Goal: Task Accomplishment & Management: Manage account settings

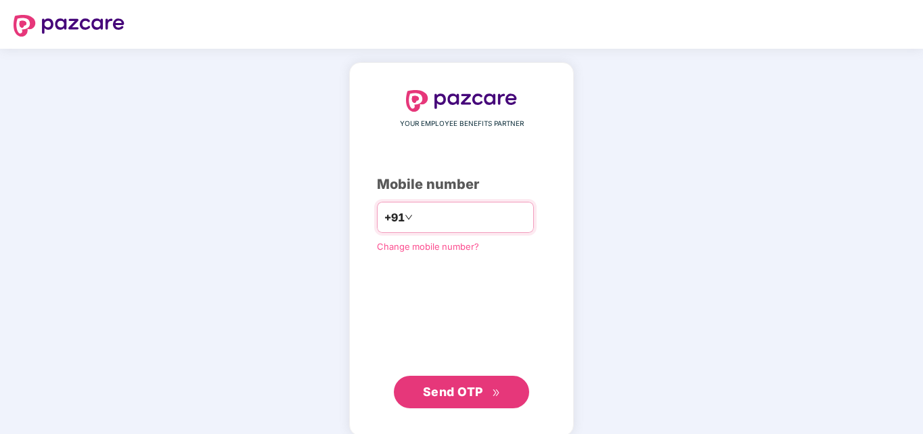
click at [463, 219] on input "number" at bounding box center [471, 217] width 111 height 22
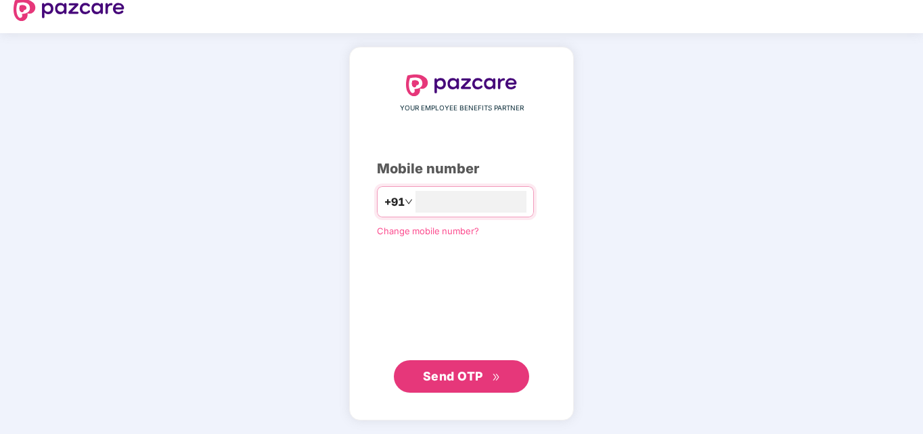
scroll to position [14, 0]
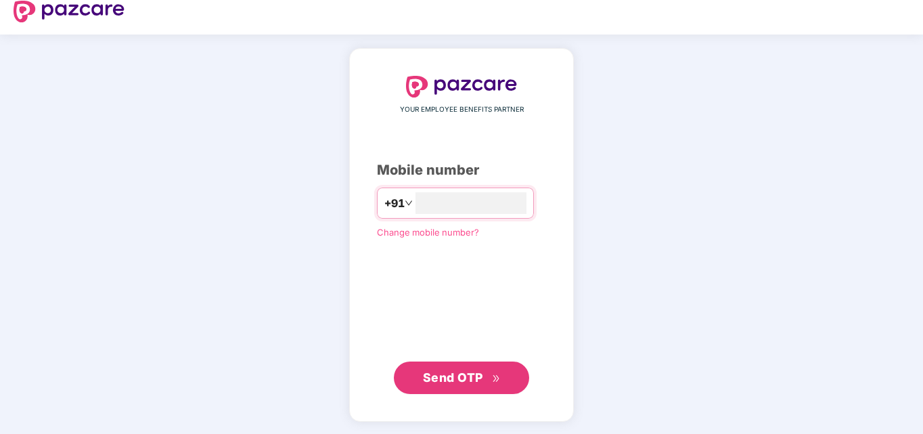
click at [444, 375] on span "Send OTP" at bounding box center [453, 377] width 60 height 14
drag, startPoint x: 476, startPoint y: 202, endPoint x: 413, endPoint y: 201, distance: 63.0
click at [416, 201] on input "**********" at bounding box center [471, 203] width 111 height 22
type input "**********"
click at [437, 383] on span "Send OTP" at bounding box center [462, 377] width 78 height 19
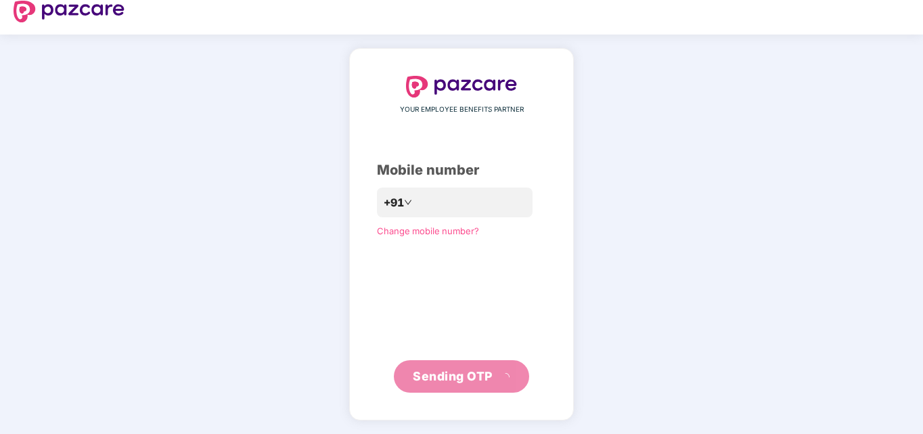
scroll to position [7, 0]
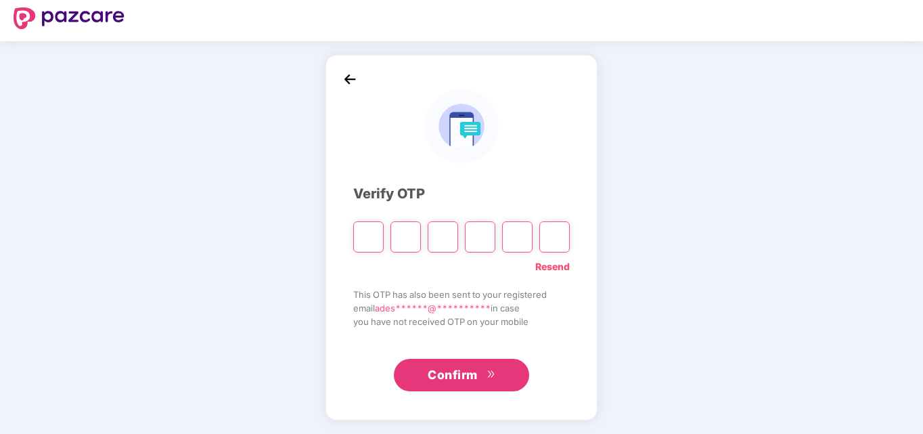
type input "*"
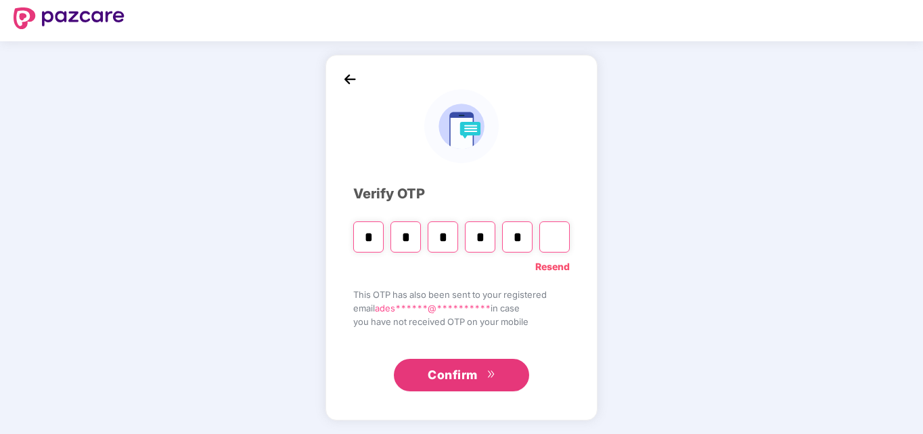
type input "*"
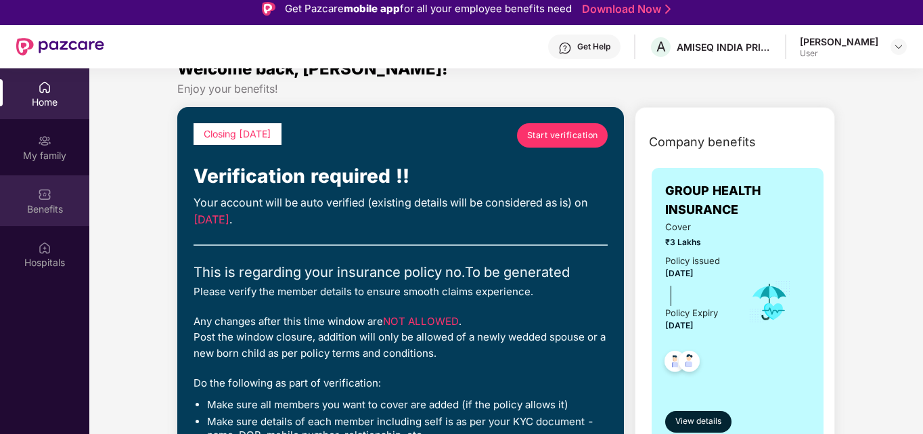
scroll to position [0, 0]
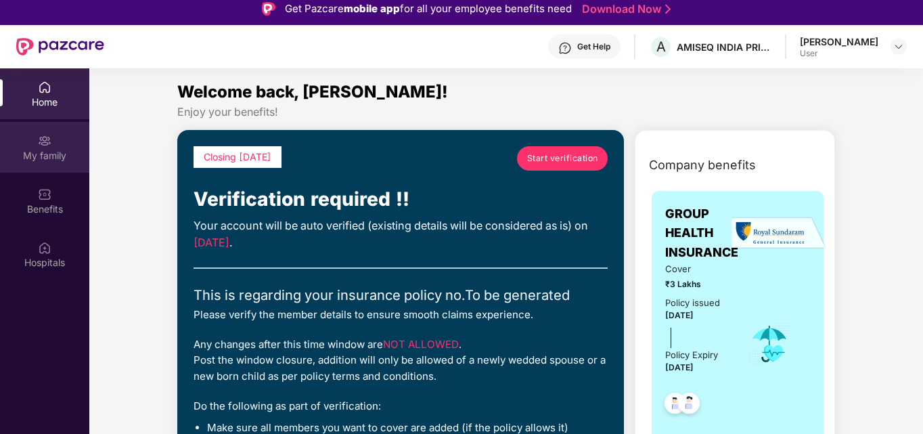
click at [35, 151] on div "My family" at bounding box center [44, 156] width 89 height 14
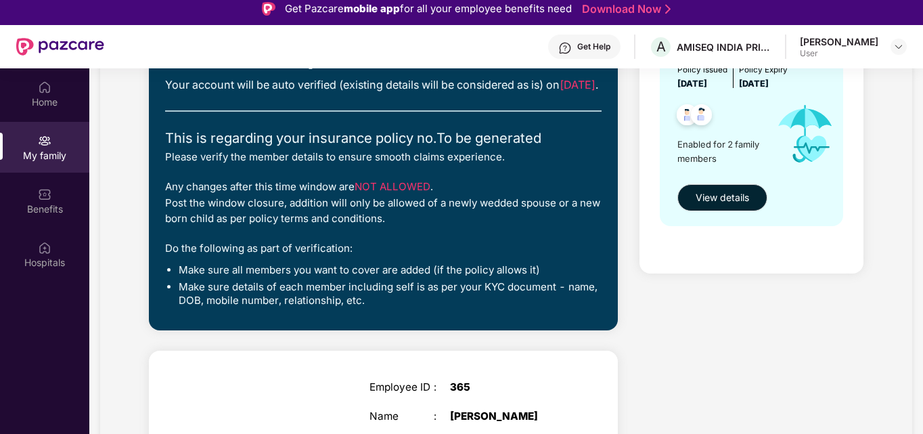
scroll to position [68, 0]
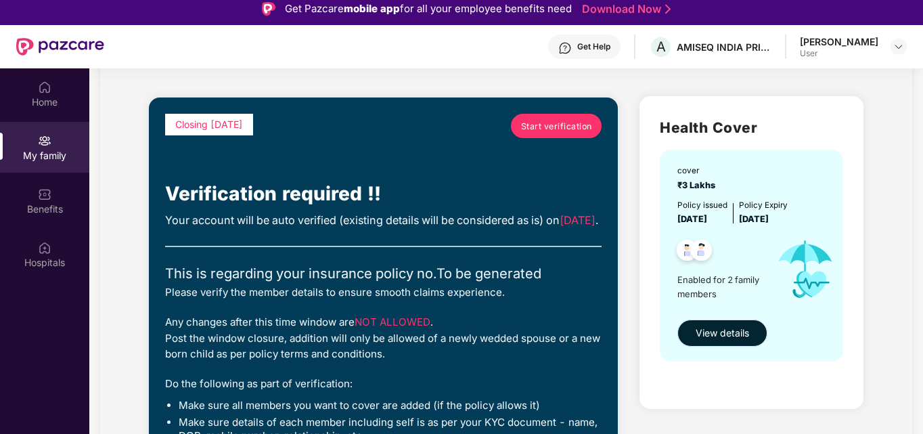
click at [729, 336] on span "View details" at bounding box center [722, 333] width 53 height 15
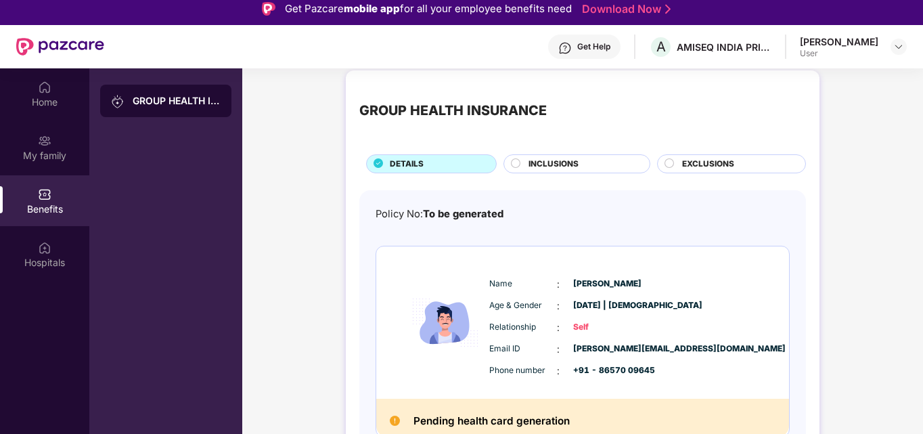
scroll to position [0, 0]
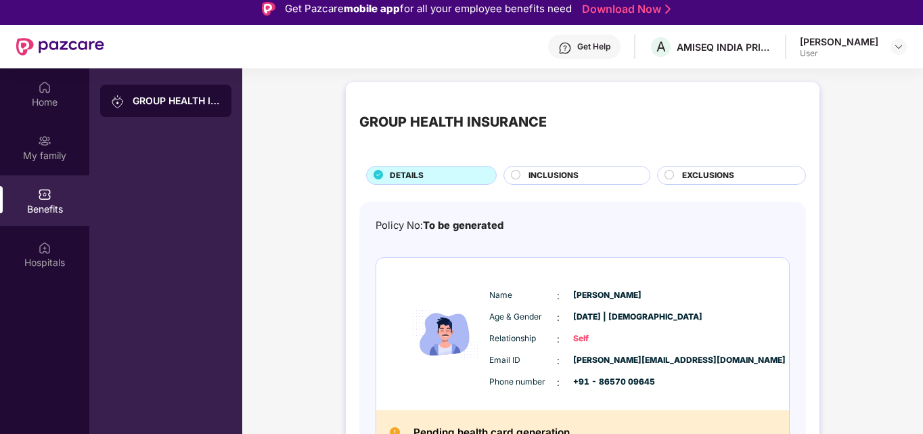
click at [514, 175] on circle at bounding box center [516, 174] width 9 height 9
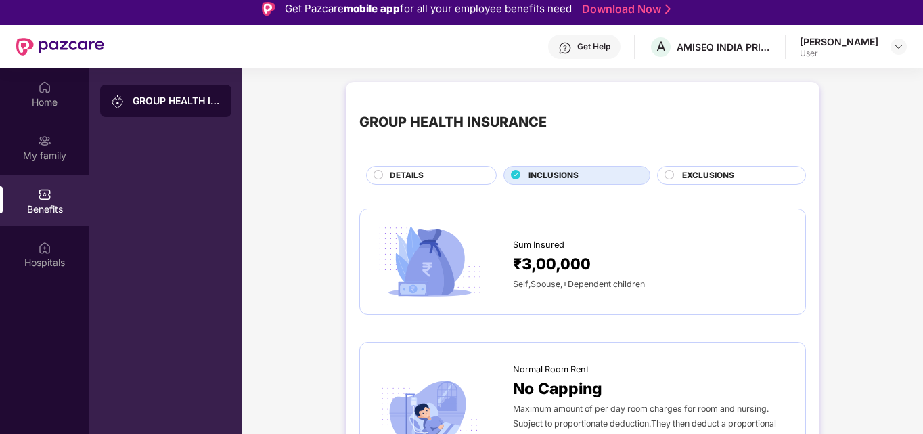
scroll to position [68, 0]
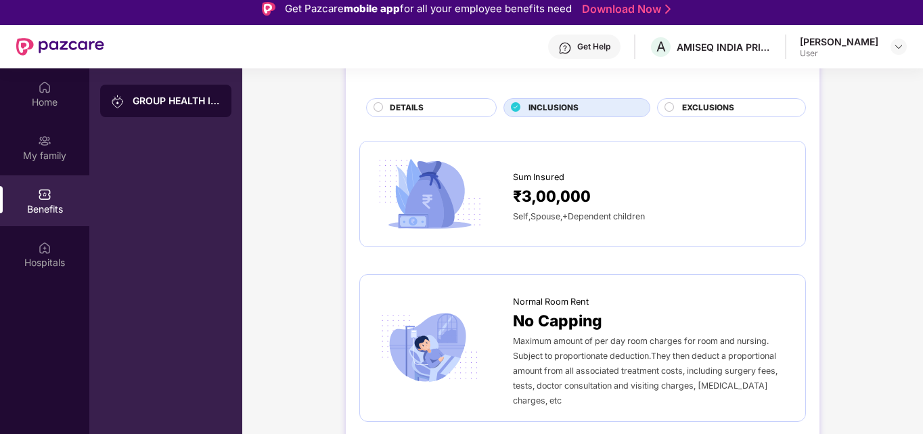
click at [669, 106] on circle at bounding box center [669, 106] width 9 height 9
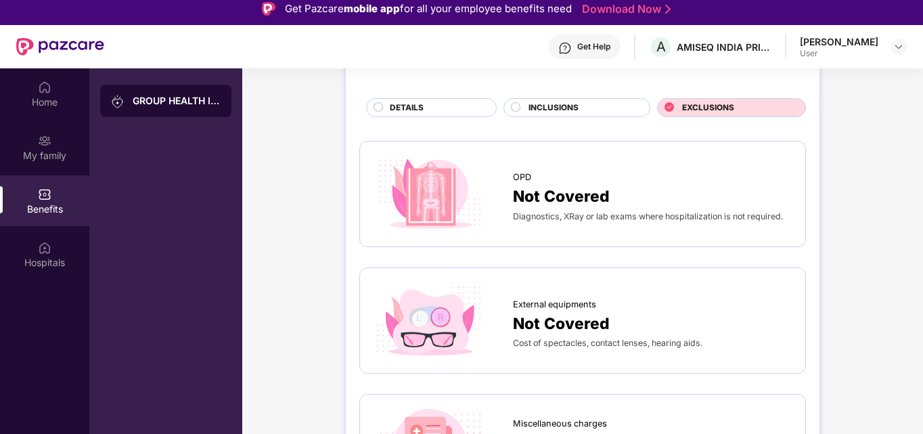
click at [517, 106] on circle at bounding box center [516, 106] width 9 height 9
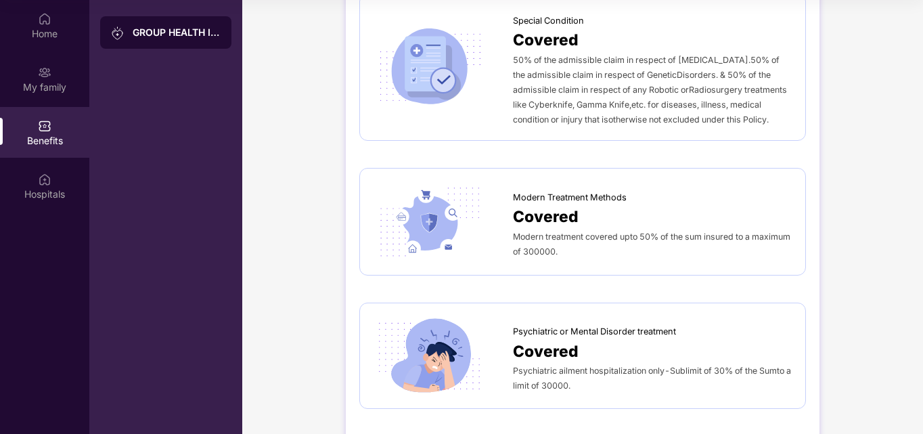
scroll to position [0, 0]
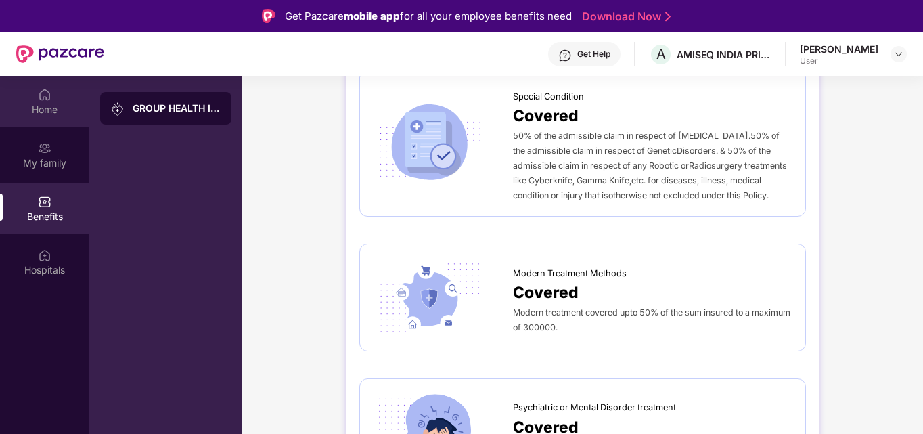
click at [30, 100] on div "Home" at bounding box center [44, 101] width 89 height 51
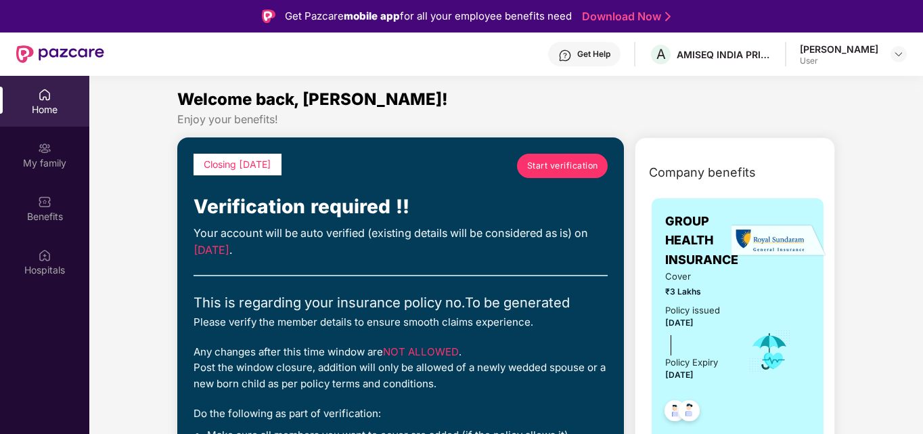
click at [564, 167] on span "Start verification" at bounding box center [562, 165] width 71 height 13
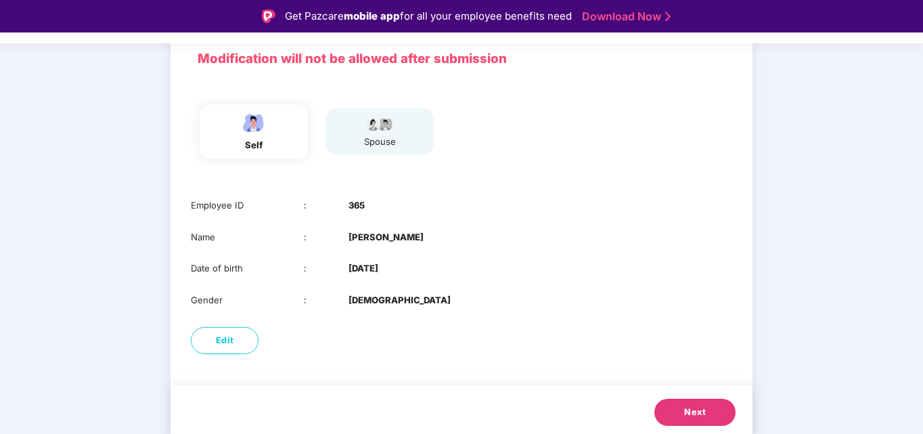
scroll to position [102, 0]
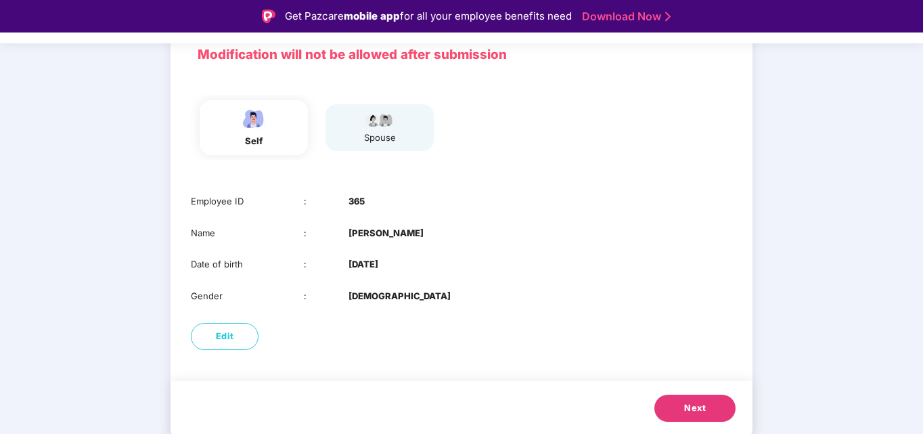
click at [685, 409] on span "Next" at bounding box center [695, 408] width 22 height 14
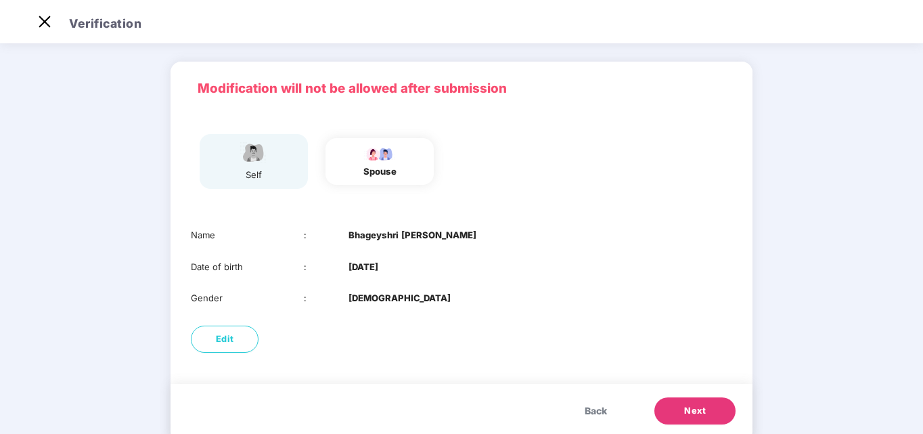
scroll to position [3, 0]
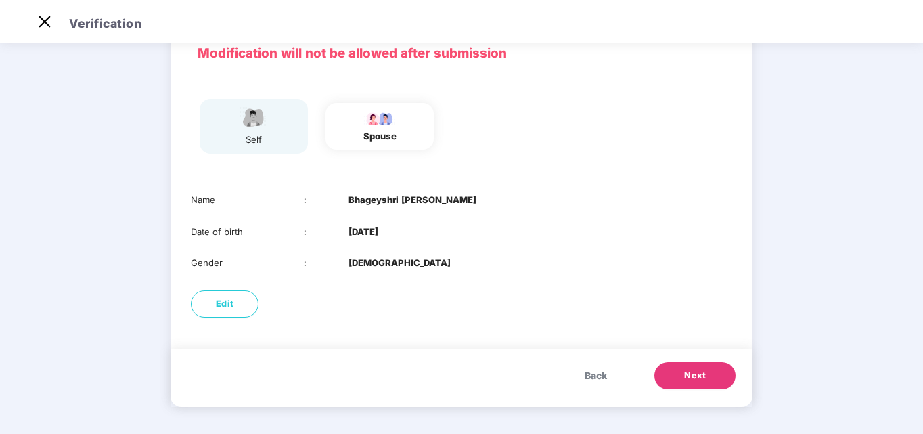
click at [695, 377] on span "Next" at bounding box center [695, 376] width 22 height 14
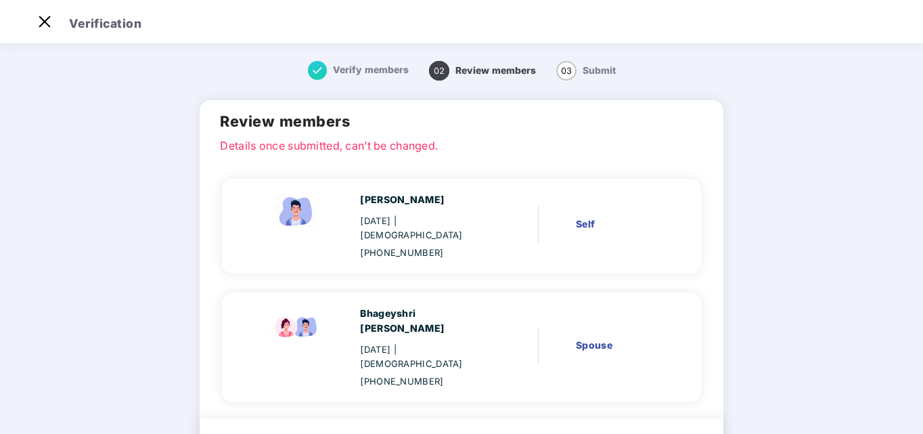
scroll to position [55, 0]
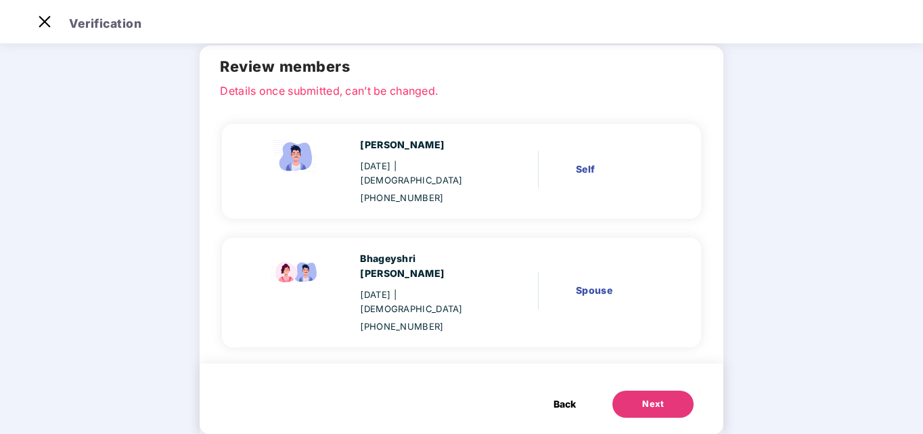
click at [564, 397] on span "Back" at bounding box center [565, 404] width 22 height 15
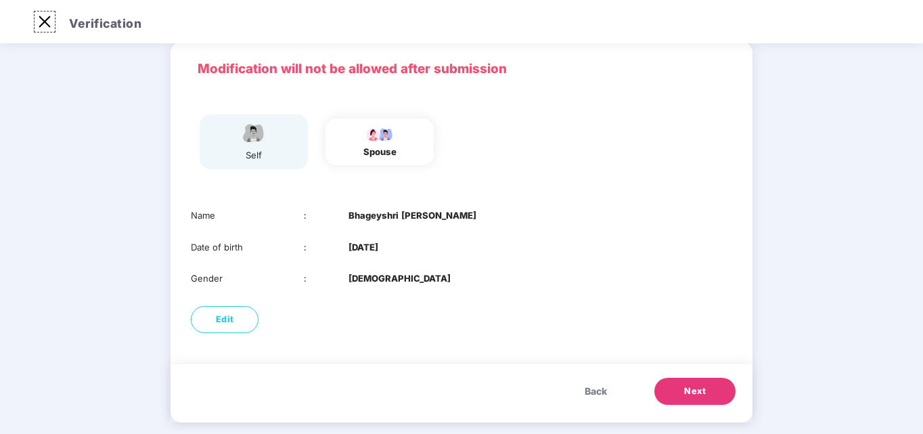
click at [42, 27] on img at bounding box center [45, 22] width 22 height 22
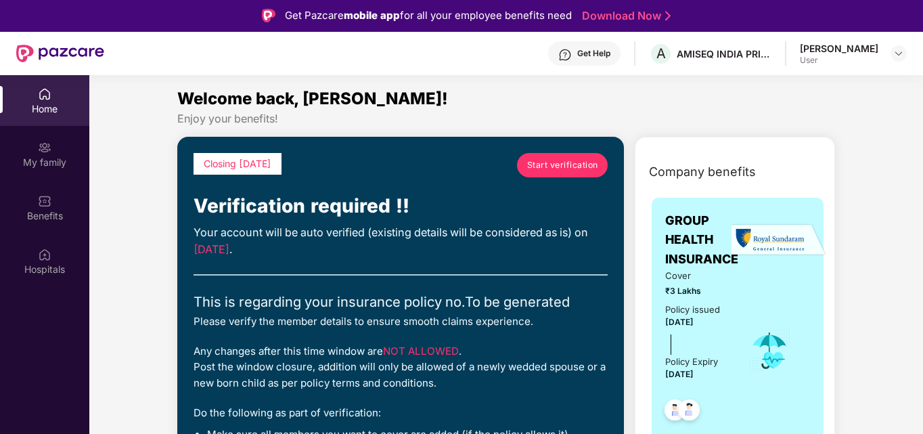
scroll to position [0, 0]
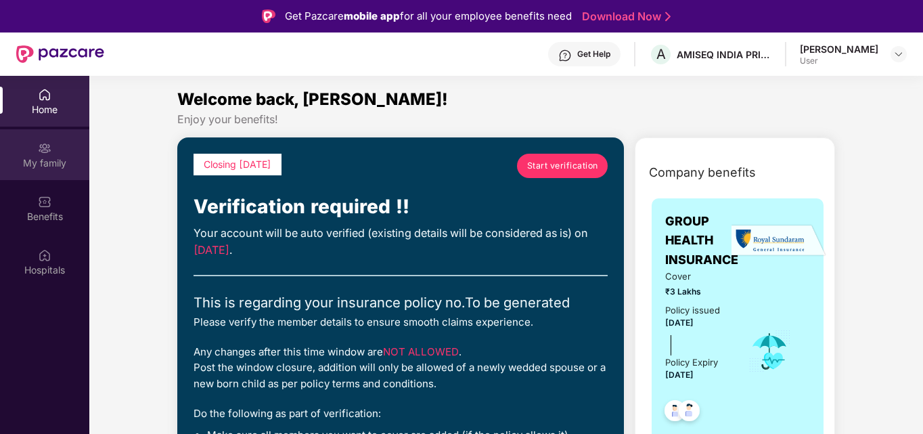
click at [45, 158] on div "My family" at bounding box center [44, 163] width 89 height 14
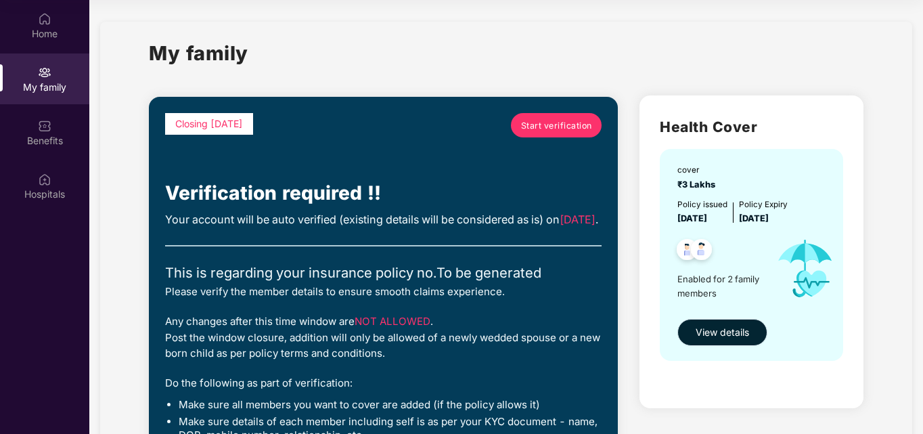
click at [719, 328] on span "View details" at bounding box center [722, 332] width 53 height 15
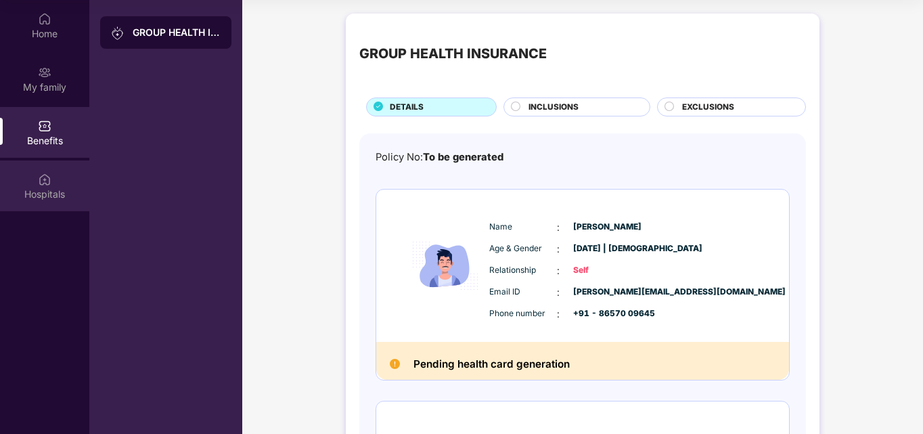
click at [44, 183] on img at bounding box center [45, 180] width 14 height 14
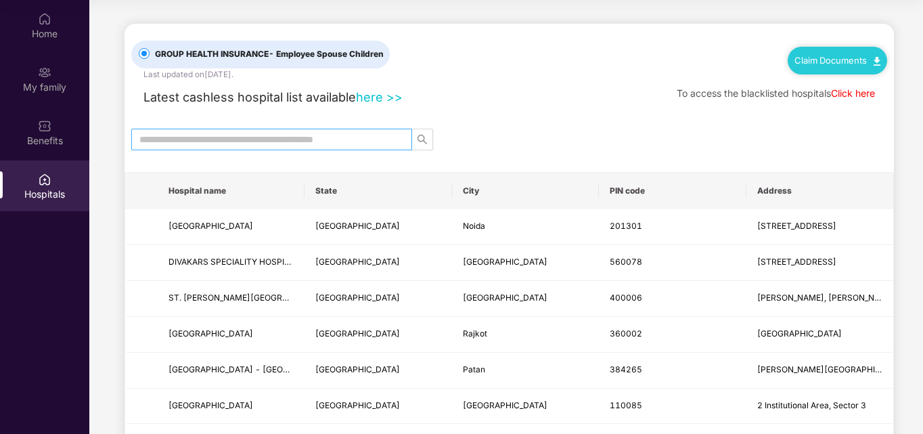
click at [233, 137] on input "text" at bounding box center [266, 139] width 254 height 15
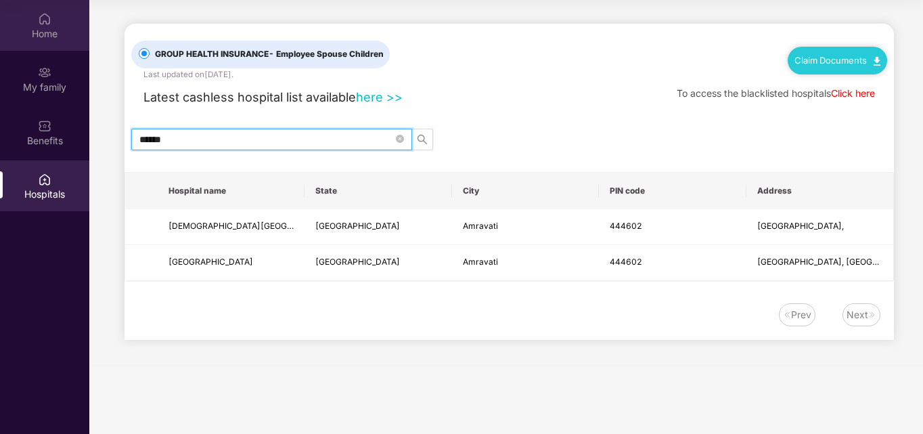
type input "******"
click at [47, 25] on div "Home" at bounding box center [44, 25] width 89 height 51
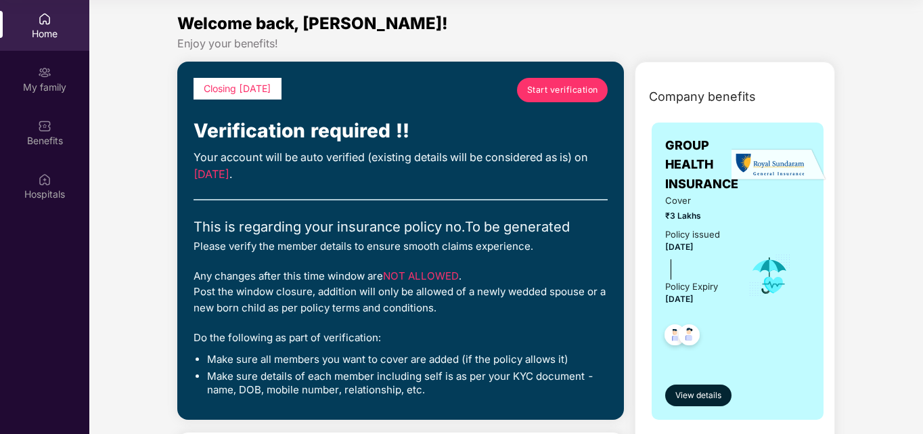
click at [574, 85] on span "Start verification" at bounding box center [562, 89] width 71 height 13
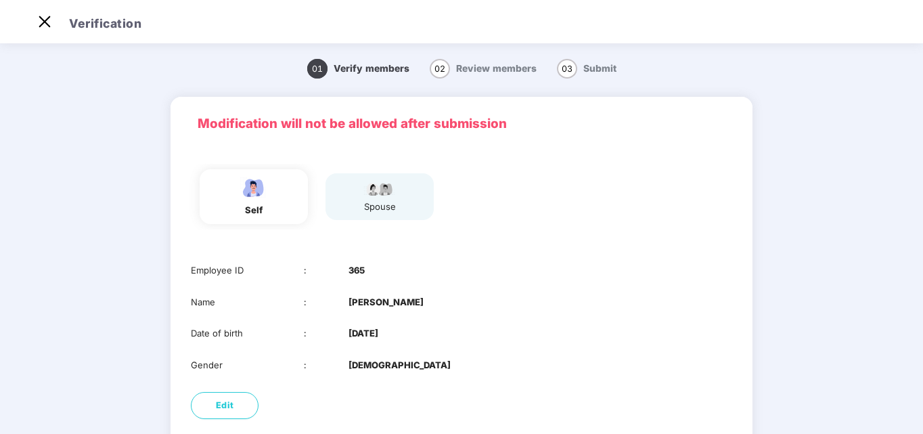
scroll to position [32, 0]
click at [40, 20] on img at bounding box center [45, 22] width 22 height 22
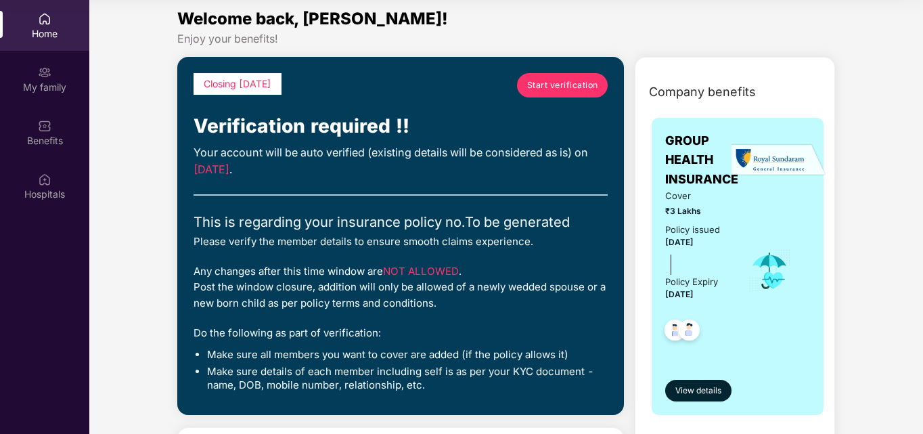
scroll to position [0, 0]
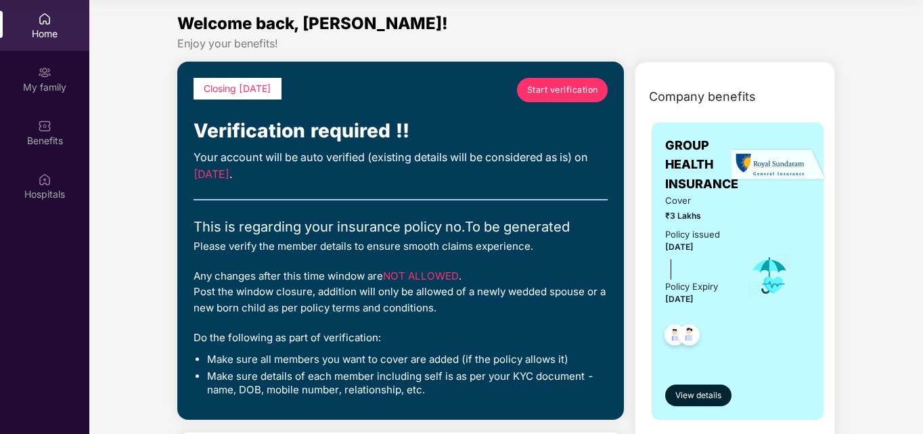
click at [552, 91] on span "Start verification" at bounding box center [562, 89] width 71 height 13
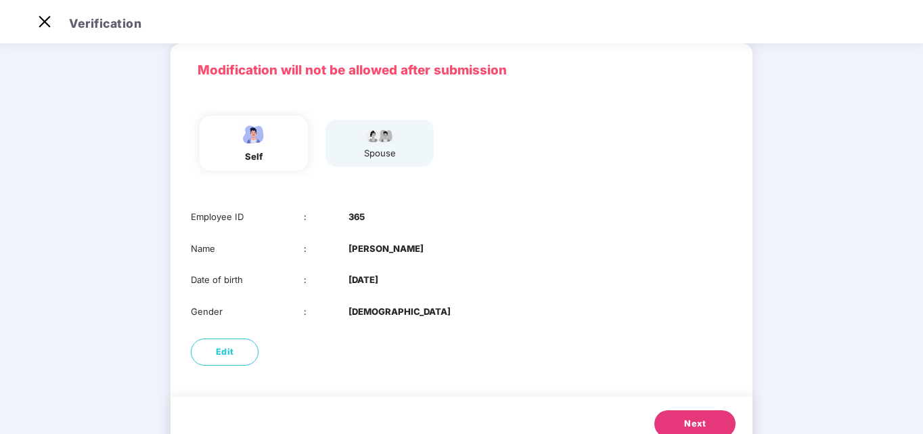
scroll to position [102, 0]
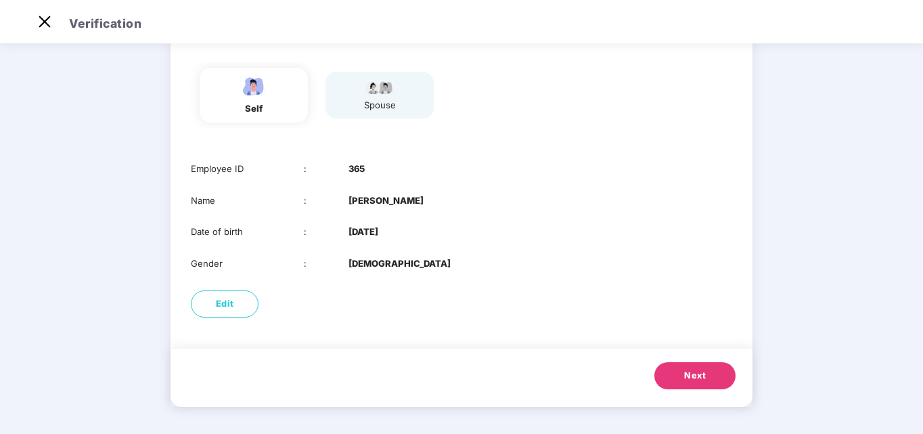
click at [679, 375] on button "Next" at bounding box center [695, 375] width 81 height 27
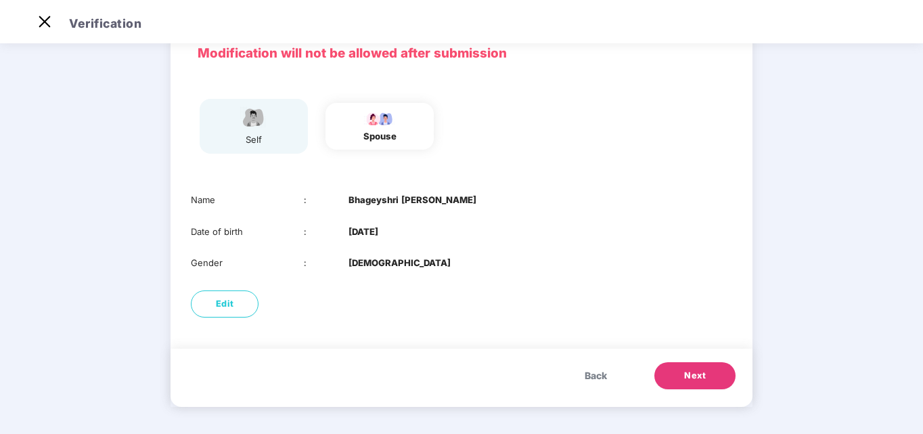
click at [679, 374] on button "Next" at bounding box center [695, 375] width 81 height 27
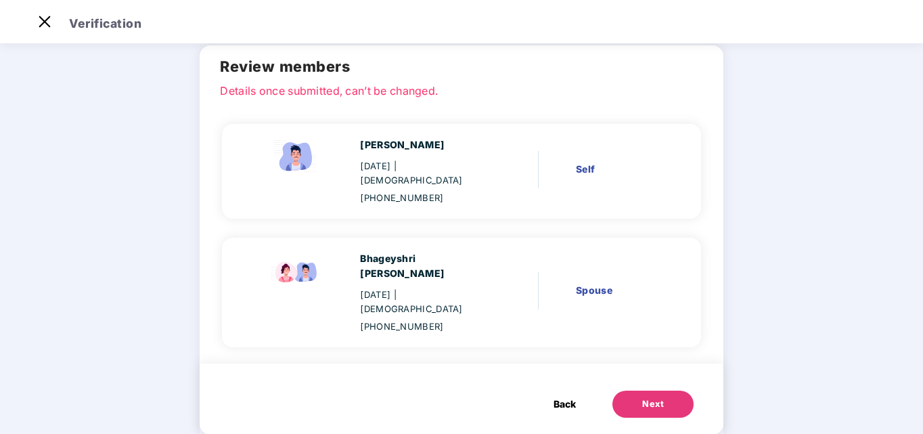
click at [679, 391] on button "Next" at bounding box center [653, 404] width 81 height 27
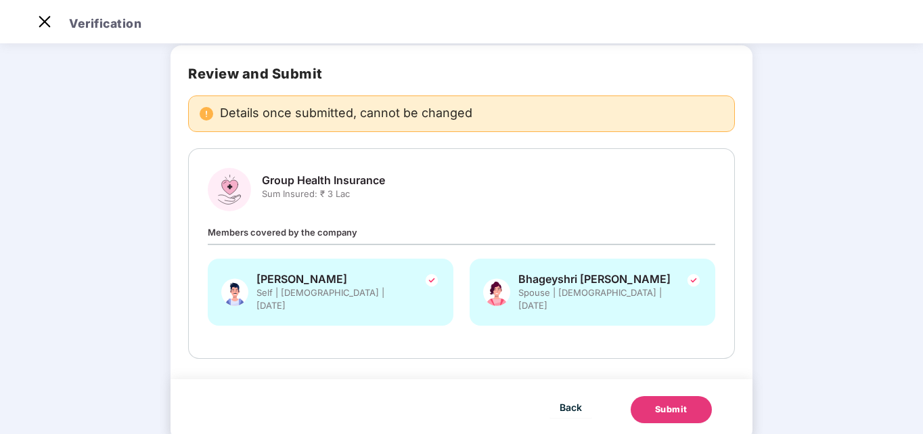
scroll to position [0, 0]
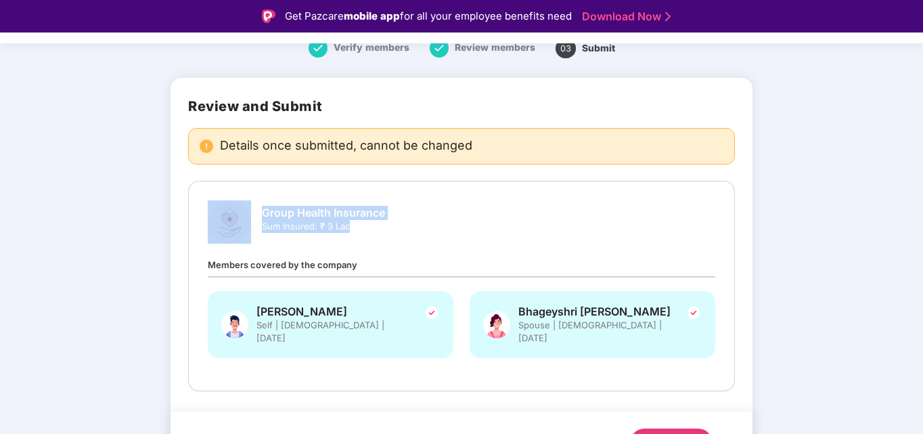
drag, startPoint x: 350, startPoint y: 227, endPoint x: 251, endPoint y: 215, distance: 99.6
click at [251, 215] on div "Group Health Insurance Sum Insured: ₹ 3 Lac" at bounding box center [462, 221] width 508 height 43
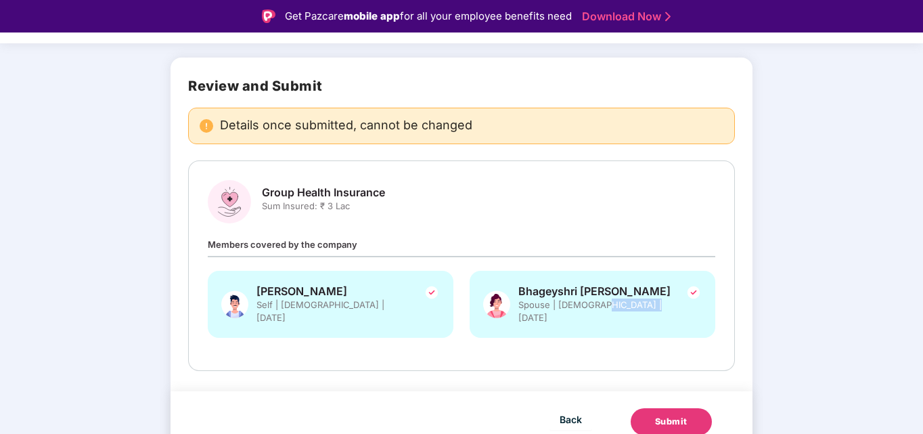
drag, startPoint x: 646, startPoint y: 305, endPoint x: 594, endPoint y: 308, distance: 52.2
click at [594, 308] on span "Spouse | [DEMOGRAPHIC_DATA] | [DATE]" at bounding box center [593, 312] width 149 height 26
click at [580, 306] on span "Spouse | [DEMOGRAPHIC_DATA] | [DATE]" at bounding box center [593, 312] width 149 height 26
click at [523, 308] on span "Spouse | [DEMOGRAPHIC_DATA] | [DATE]" at bounding box center [593, 312] width 149 height 26
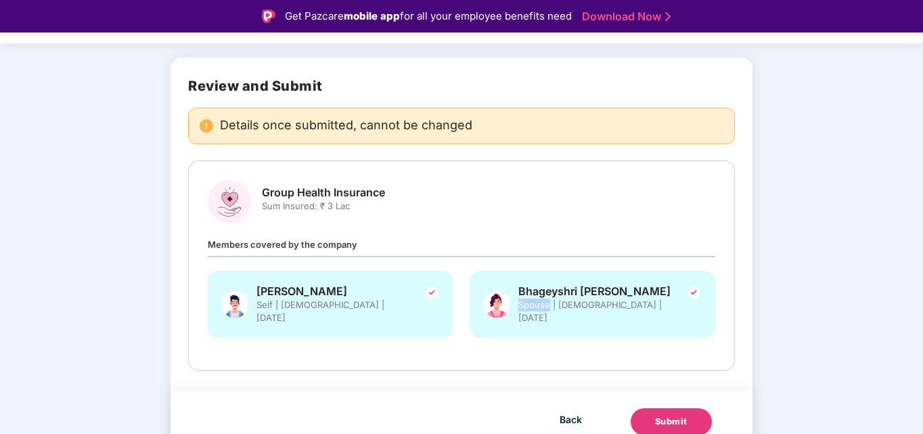
click at [523, 307] on span "Spouse | [DEMOGRAPHIC_DATA] | [DATE]" at bounding box center [593, 312] width 149 height 26
drag, startPoint x: 367, startPoint y: 290, endPoint x: 255, endPoint y: 291, distance: 112.4
click at [255, 291] on div "[PERSON_NAME] Self | [DEMOGRAPHIC_DATA] | [DATE]" at bounding box center [331, 304] width 246 height 67
drag, startPoint x: 351, startPoint y: 303, endPoint x: 306, endPoint y: 303, distance: 44.7
click at [306, 303] on span "Self | [DEMOGRAPHIC_DATA] | [DATE]" at bounding box center [331, 312] width 149 height 26
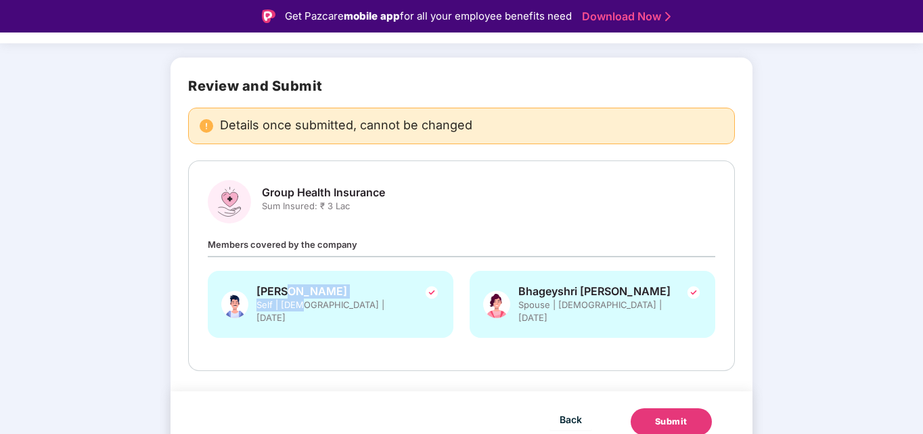
drag, startPoint x: 301, startPoint y: 301, endPoint x: 402, endPoint y: 334, distance: 106.8
click at [289, 298] on div "[PERSON_NAME] Self | [DEMOGRAPHIC_DATA] | [DATE]" at bounding box center [331, 304] width 149 height 40
click at [486, 334] on div "[PERSON_NAME] Spouse | [DEMOGRAPHIC_DATA] | [DATE]" at bounding box center [593, 311] width 262 height 81
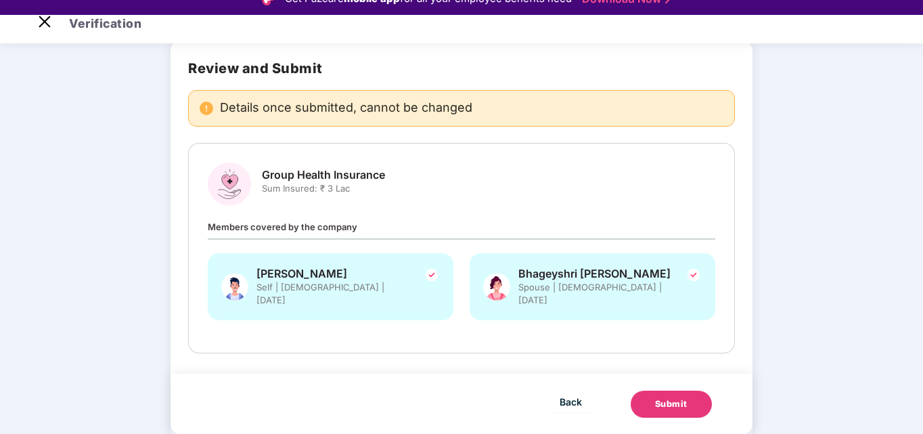
scroll to position [32, 0]
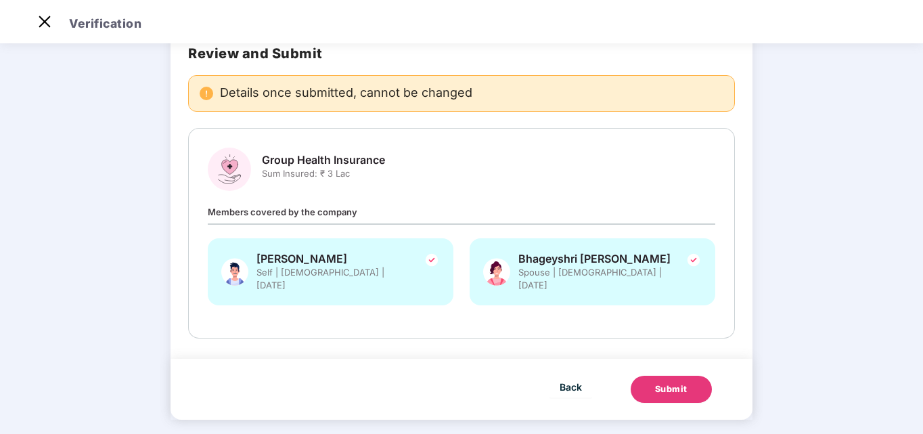
click at [670, 382] on div "Submit" at bounding box center [671, 389] width 32 height 14
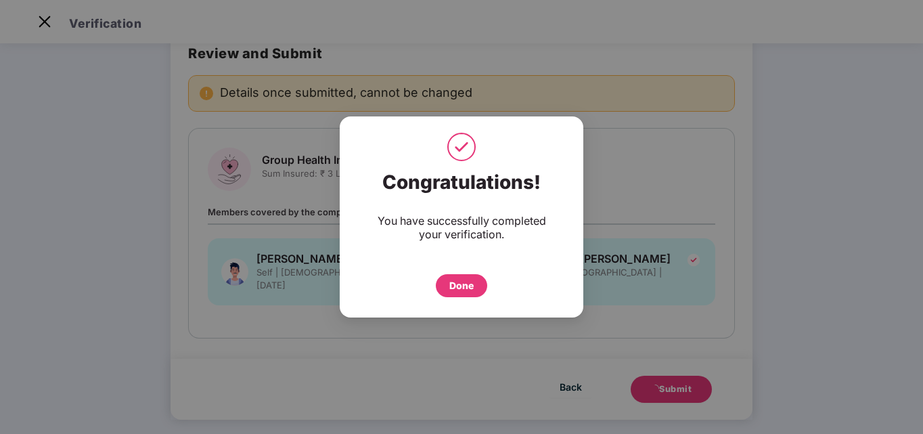
click at [458, 280] on div "Done" at bounding box center [462, 285] width 24 height 15
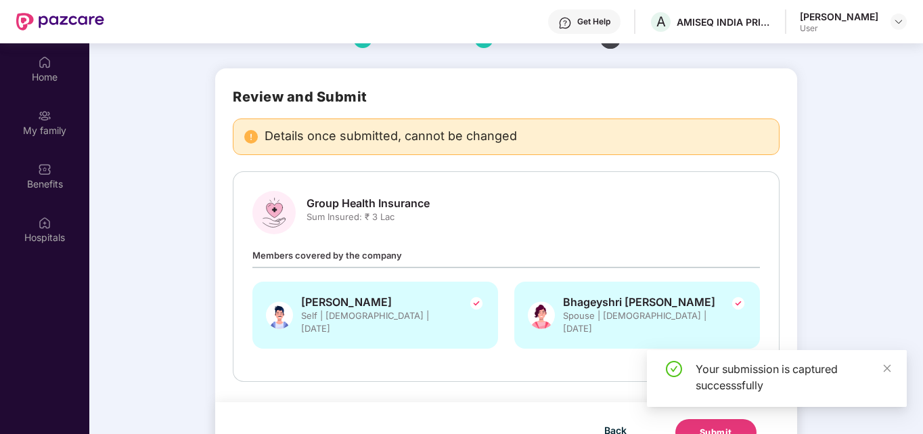
scroll to position [76, 0]
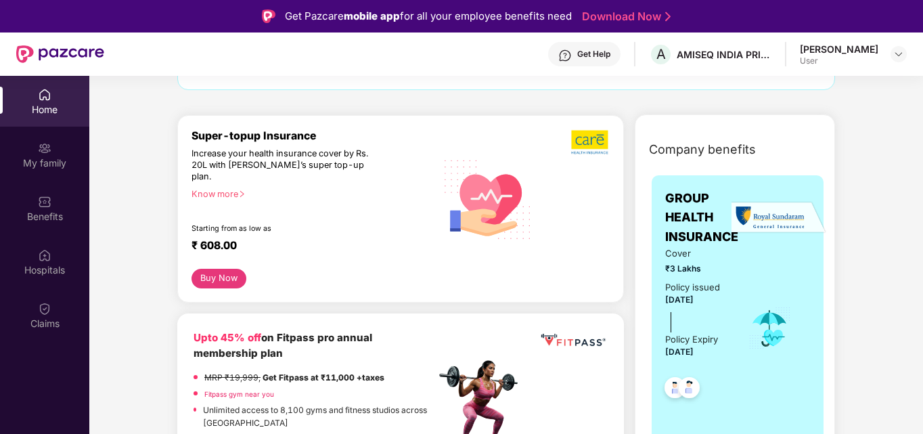
scroll to position [135, 0]
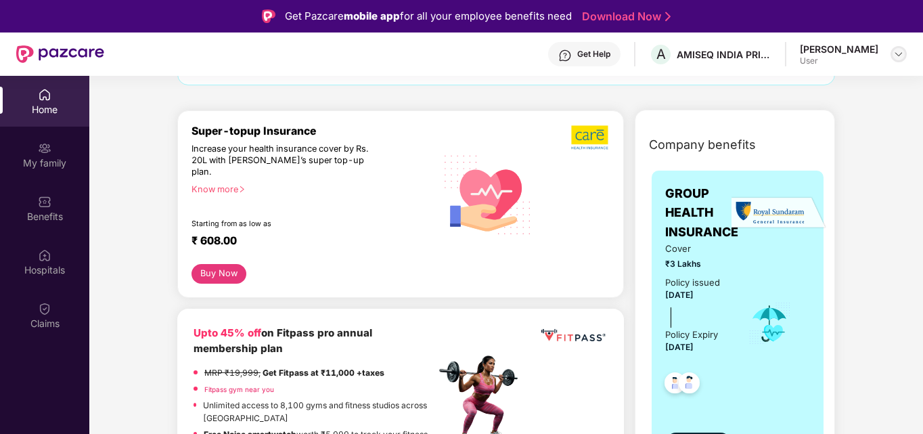
click at [901, 54] on img at bounding box center [899, 54] width 11 height 11
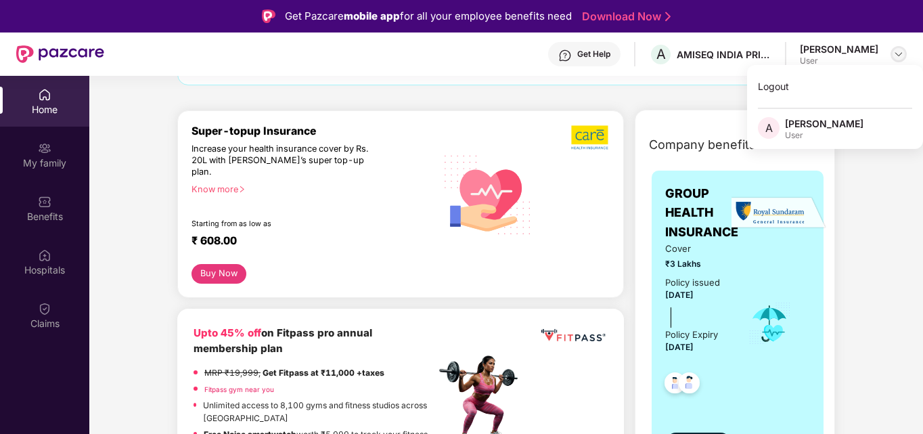
click at [901, 53] on img at bounding box center [899, 54] width 11 height 11
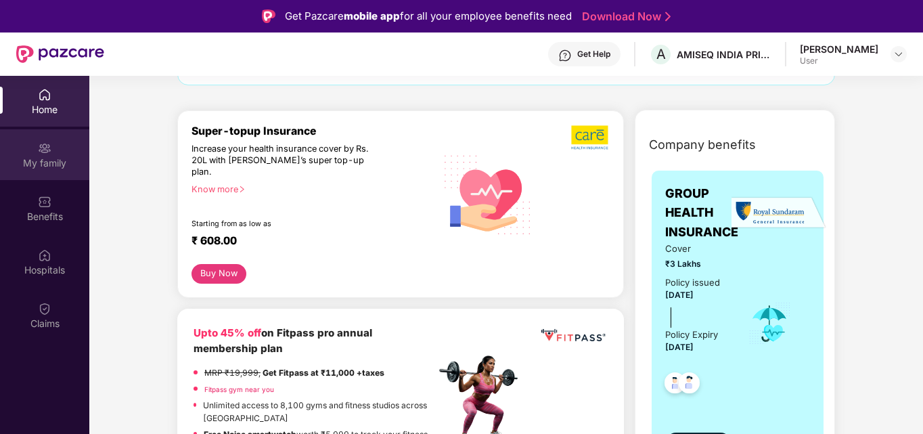
click at [40, 153] on img at bounding box center [45, 148] width 14 height 14
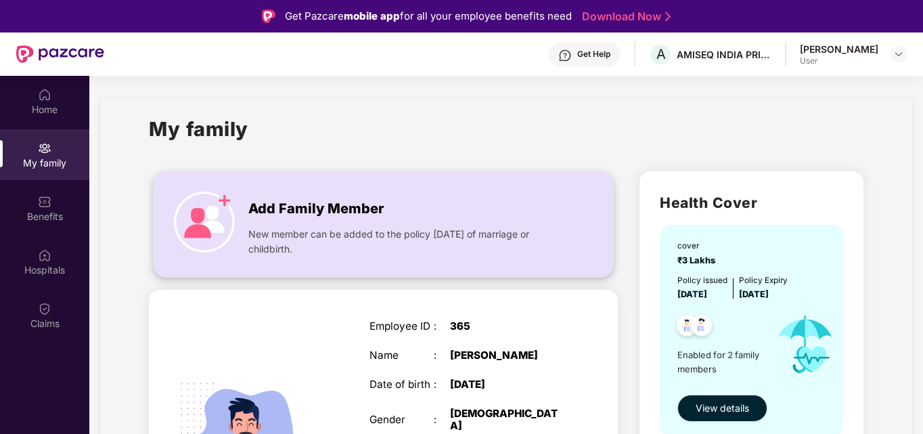
click at [190, 206] on img at bounding box center [204, 222] width 61 height 61
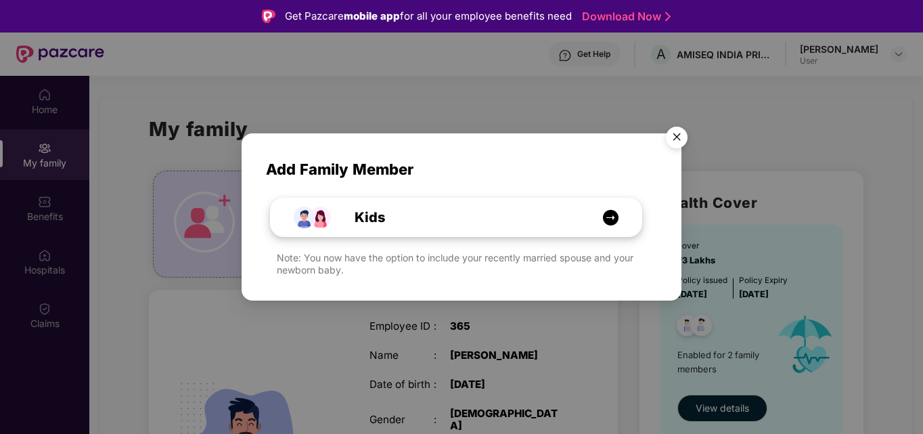
click at [414, 217] on div "Kids" at bounding box center [463, 217] width 278 height 21
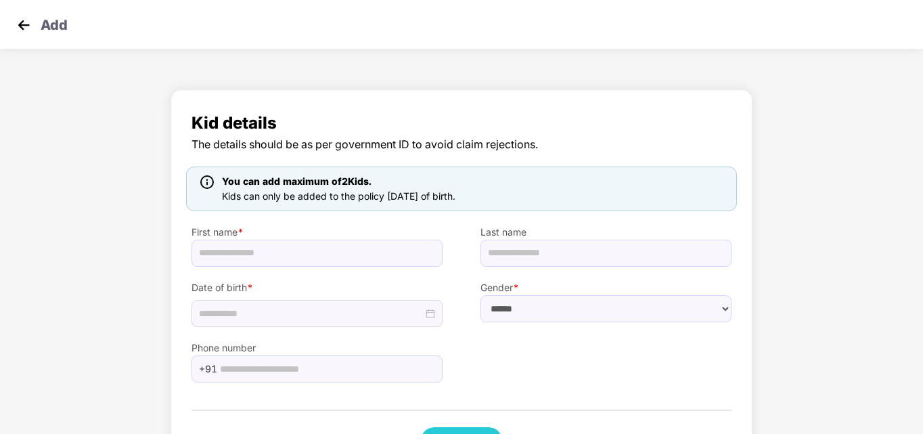
drag, startPoint x: 367, startPoint y: 181, endPoint x: 220, endPoint y: 183, distance: 146.9
click at [220, 183] on div "You can add maximum of 2 Kids." at bounding box center [338, 181] width 239 height 15
click at [19, 25] on img at bounding box center [24, 25] width 20 height 20
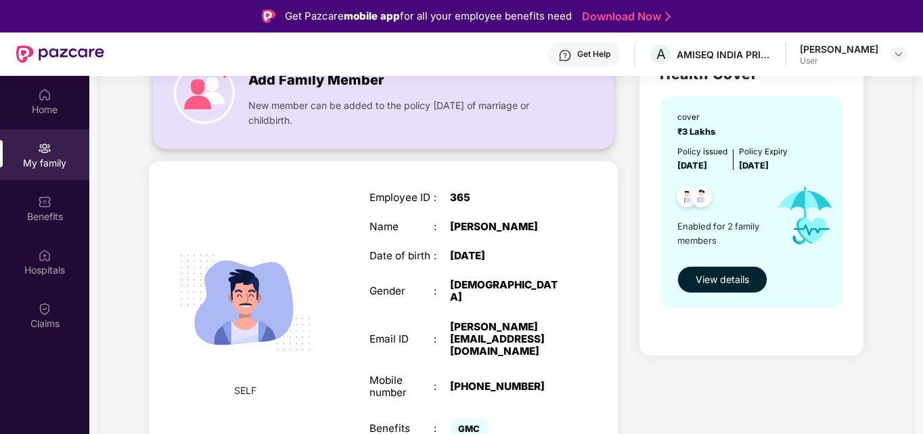
scroll to position [271, 0]
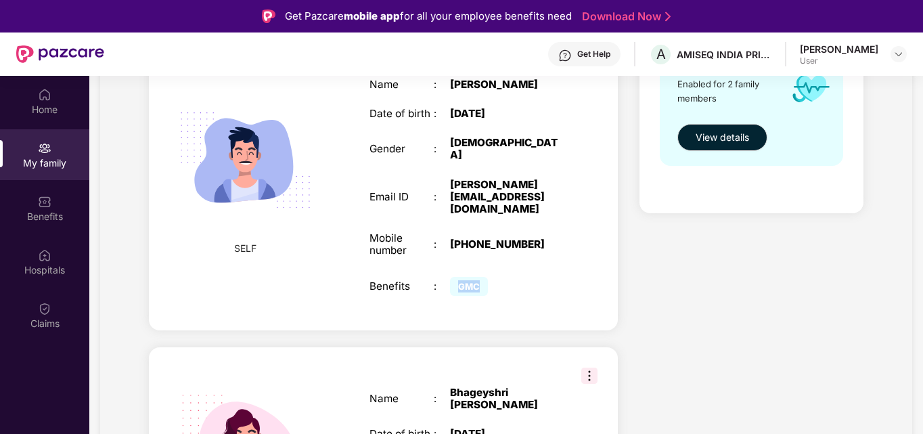
drag, startPoint x: 479, startPoint y: 261, endPoint x: 459, endPoint y: 265, distance: 20.6
click at [459, 277] on span "GMC" at bounding box center [469, 286] width 38 height 19
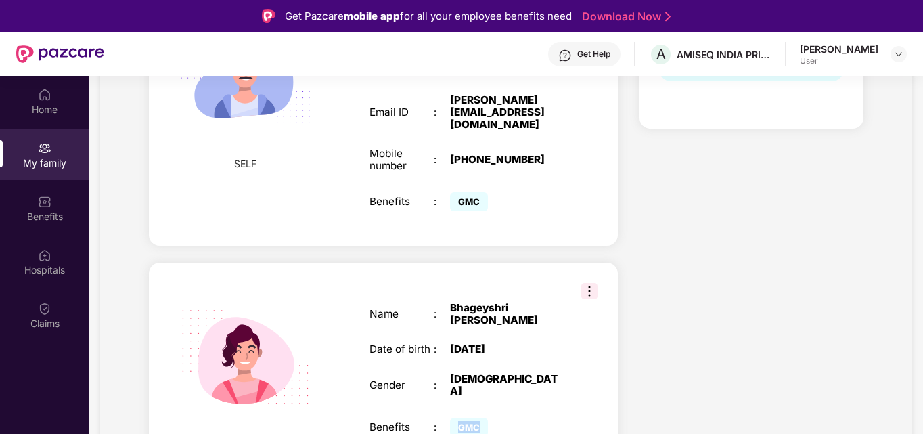
drag, startPoint x: 479, startPoint y: 393, endPoint x: 450, endPoint y: 394, distance: 29.8
click at [453, 418] on span "GMC" at bounding box center [469, 427] width 38 height 19
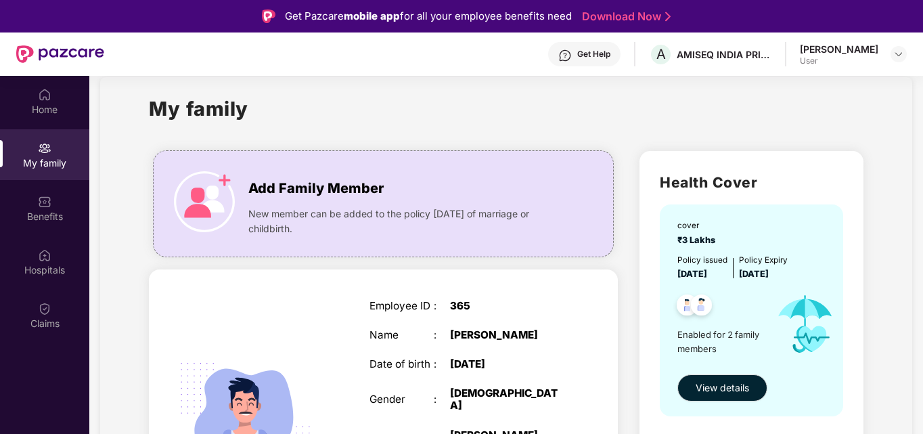
scroll to position [0, 0]
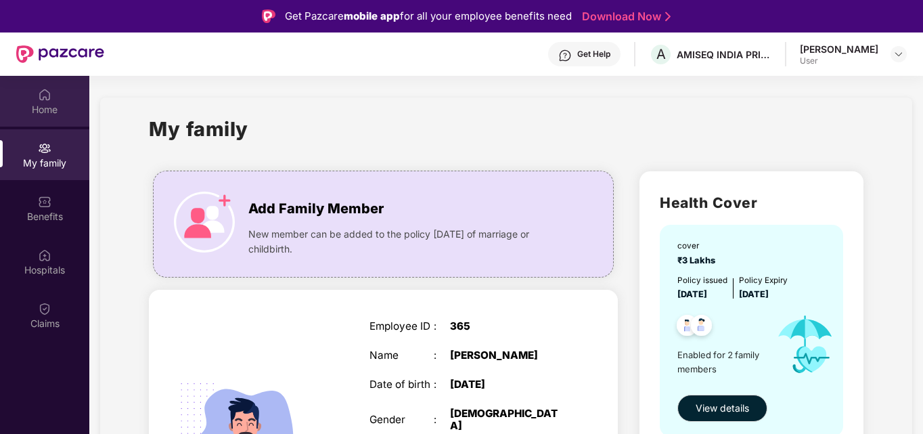
click at [45, 111] on div "Home" at bounding box center [44, 110] width 89 height 14
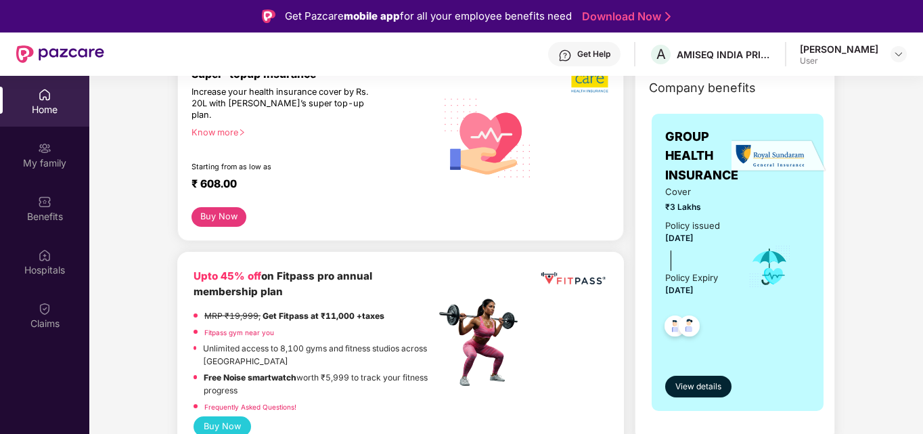
scroll to position [338, 0]
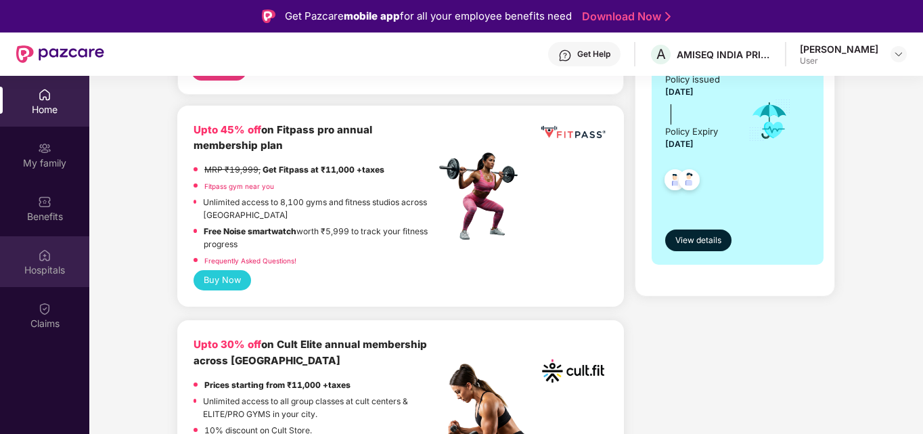
click at [49, 264] on div "Hospitals" at bounding box center [44, 270] width 89 height 14
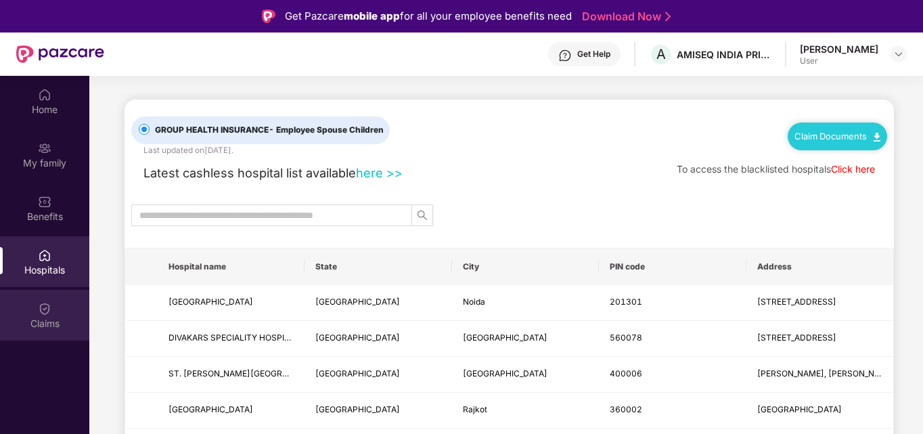
click at [49, 313] on img at bounding box center [45, 309] width 14 height 14
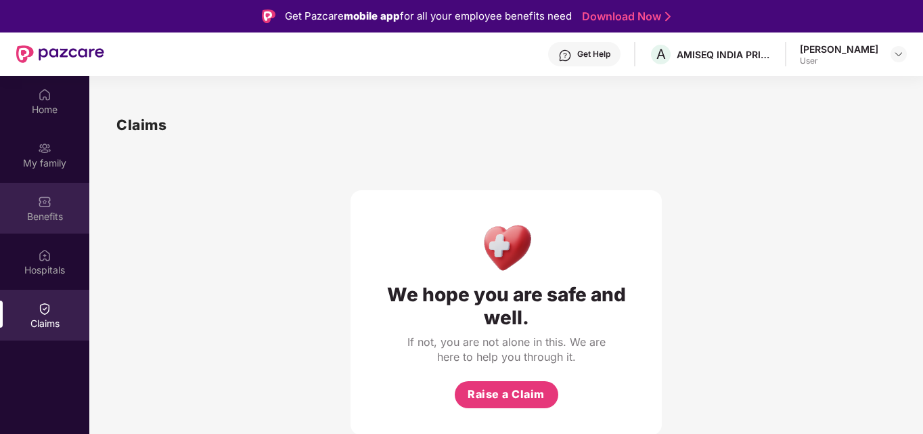
click at [41, 218] on div "Benefits" at bounding box center [44, 217] width 89 height 14
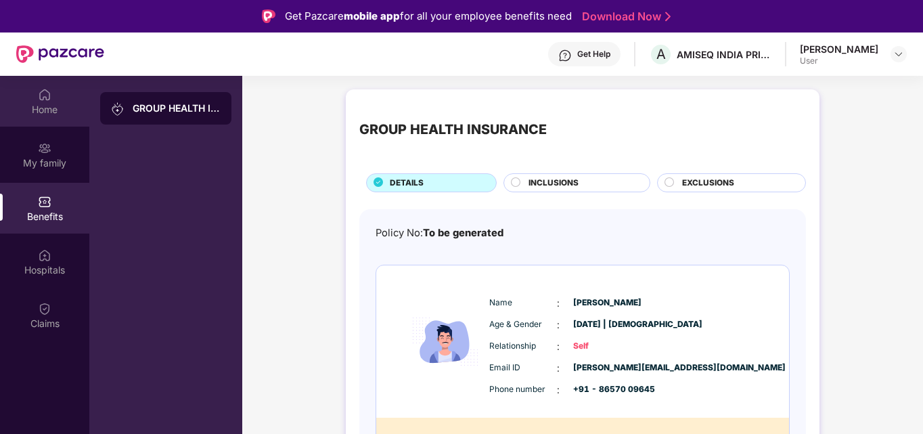
click at [42, 113] on div "Home" at bounding box center [44, 110] width 89 height 14
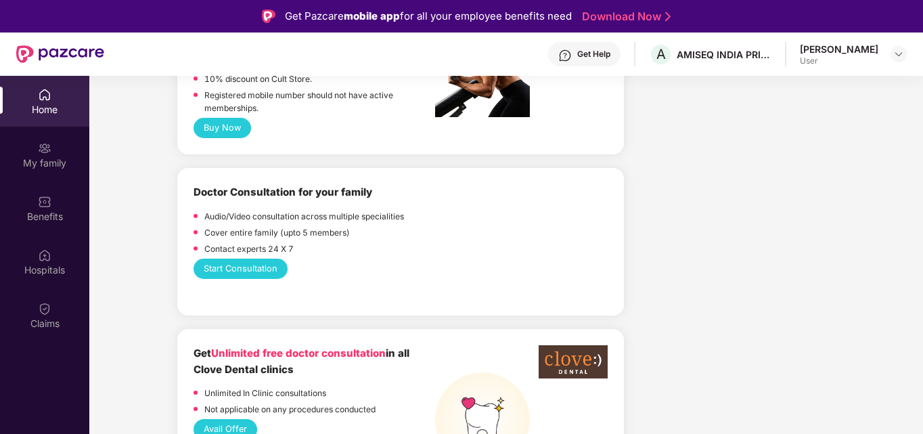
scroll to position [812, 0]
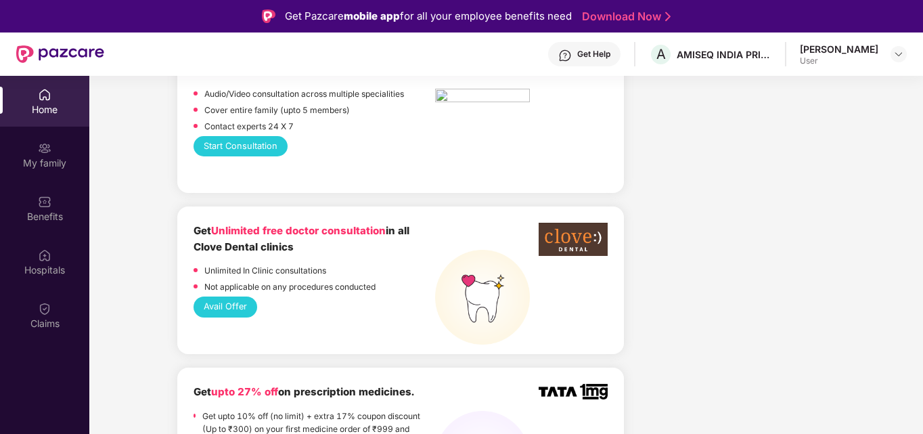
drag, startPoint x: 297, startPoint y: 236, endPoint x: 189, endPoint y: 225, distance: 108.8
click at [189, 225] on div "Get Unlimited free doctor consultation in all Clove Dental clinics Unlimited In…" at bounding box center [400, 280] width 447 height 148
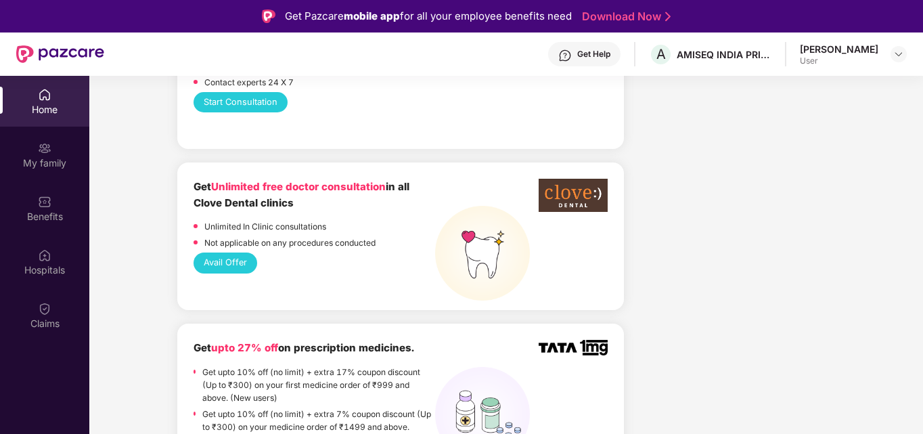
scroll to position [880, 0]
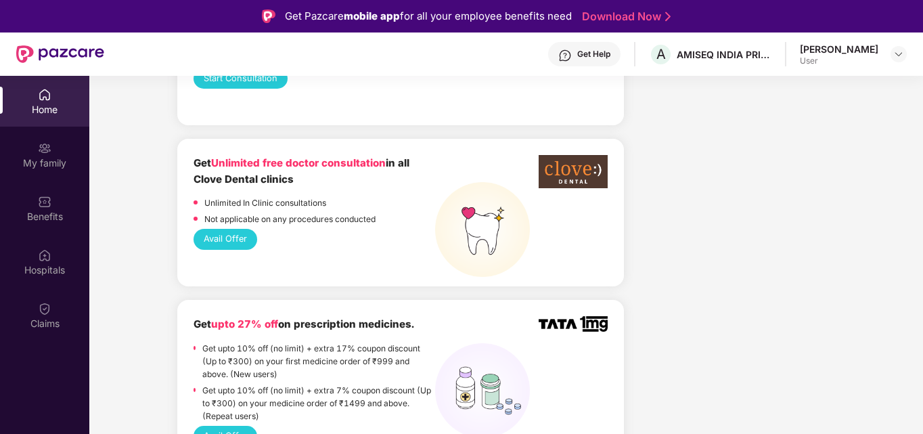
click at [217, 229] on button "Avail Offer" at bounding box center [226, 239] width 64 height 20
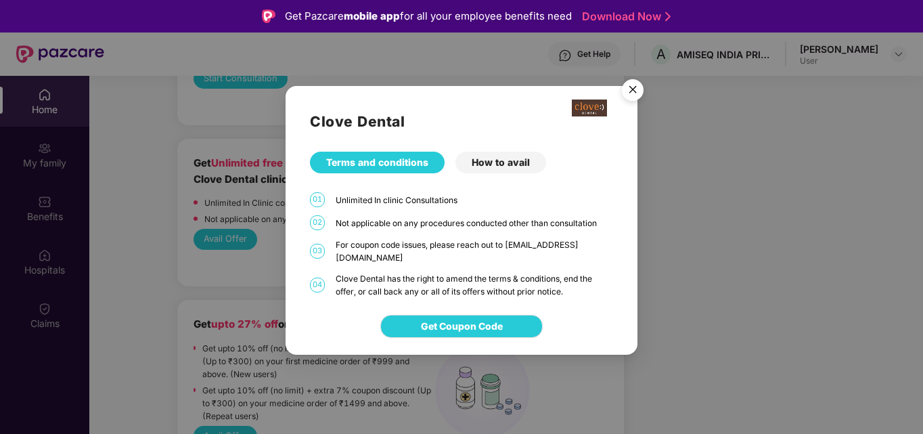
click at [515, 168] on div "How to avail" at bounding box center [501, 163] width 91 height 22
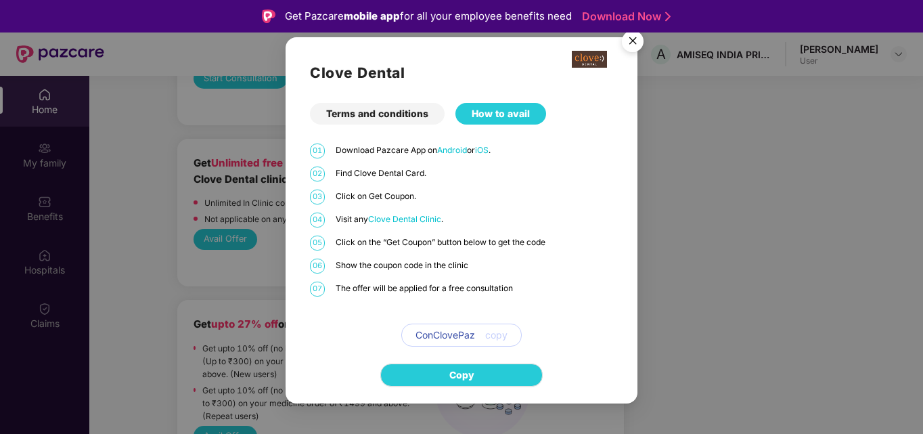
click at [628, 44] on img "Close" at bounding box center [633, 43] width 38 height 38
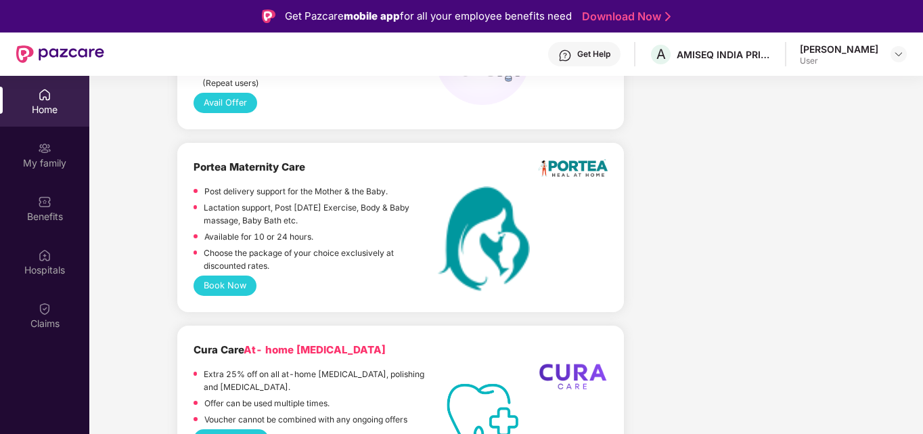
scroll to position [1219, 0]
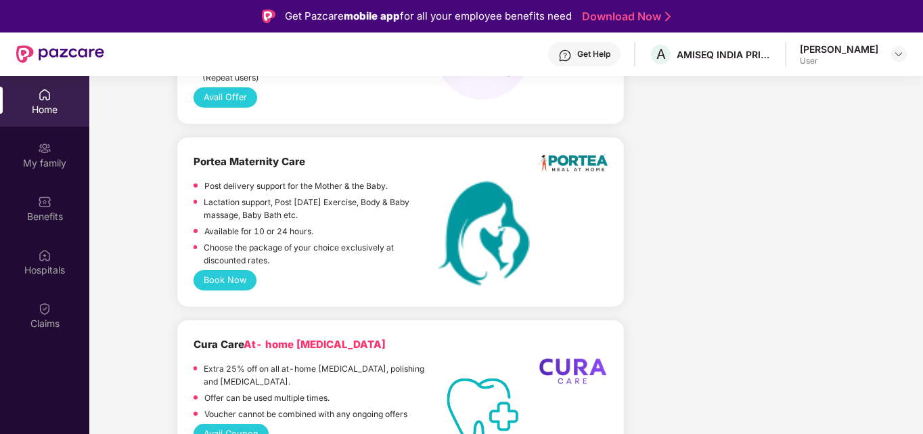
click at [225, 270] on button "Book Now" at bounding box center [225, 280] width 63 height 20
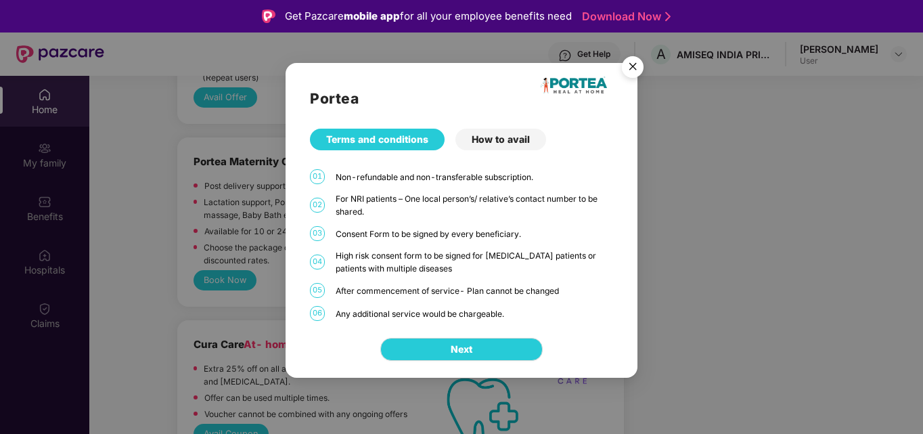
click at [506, 139] on div "How to avail" at bounding box center [501, 140] width 91 height 22
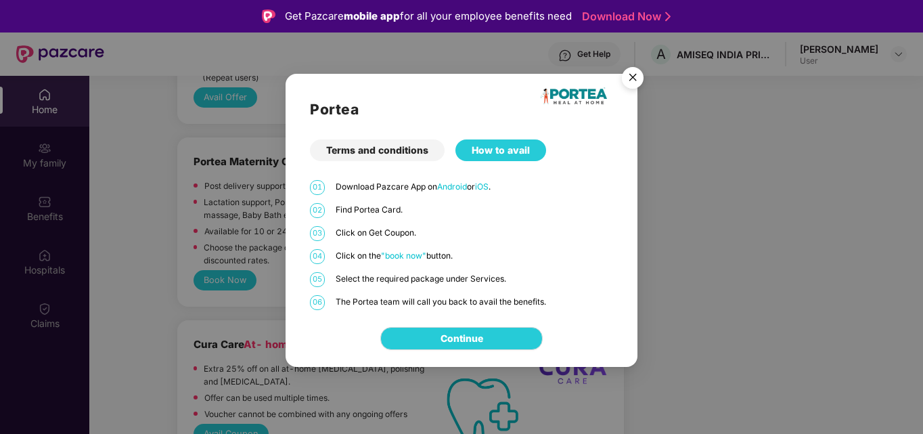
click at [636, 83] on img "Close" at bounding box center [633, 80] width 38 height 38
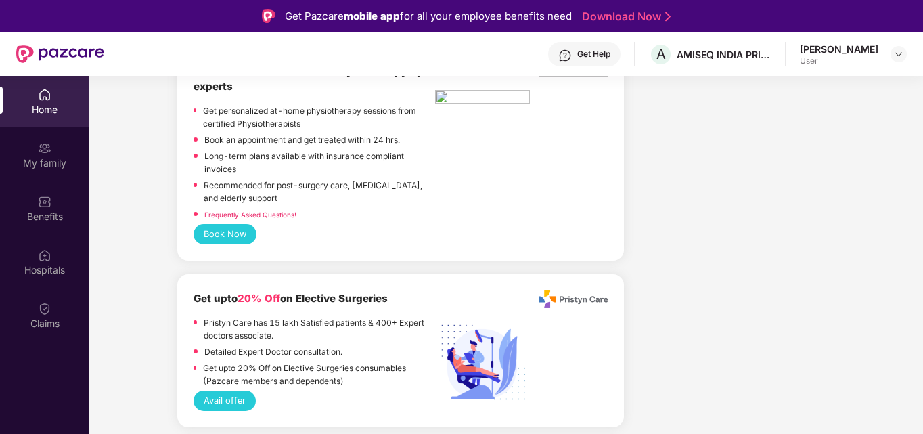
scroll to position [2708, 0]
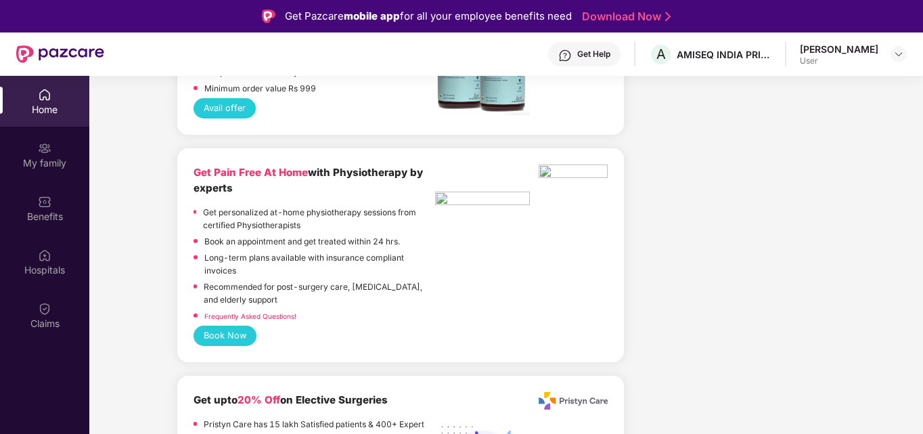
click at [227, 326] on button "Book Now" at bounding box center [225, 336] width 63 height 20
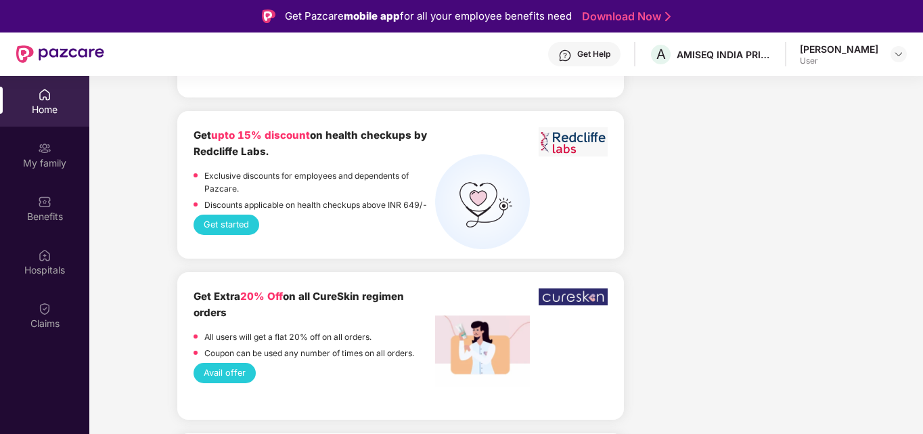
scroll to position [3927, 0]
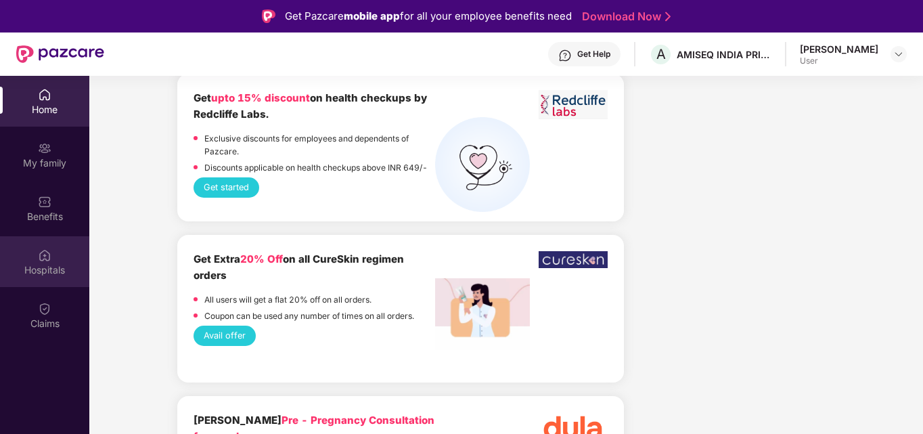
click at [49, 260] on img at bounding box center [45, 255] width 14 height 14
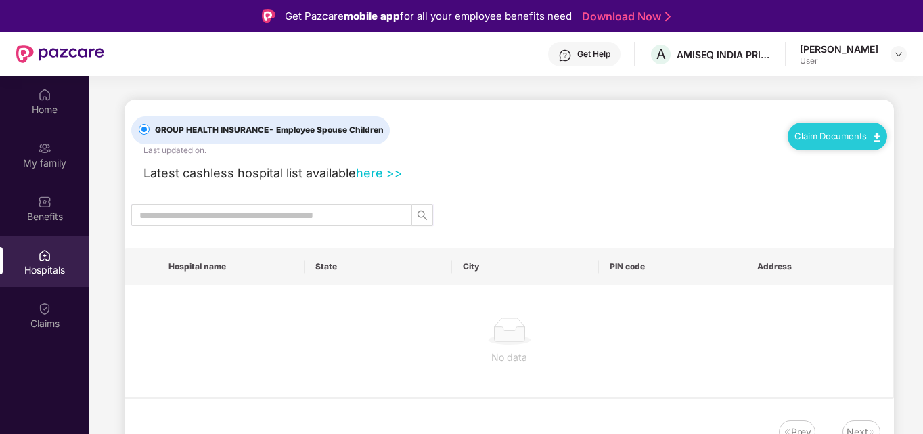
scroll to position [0, 0]
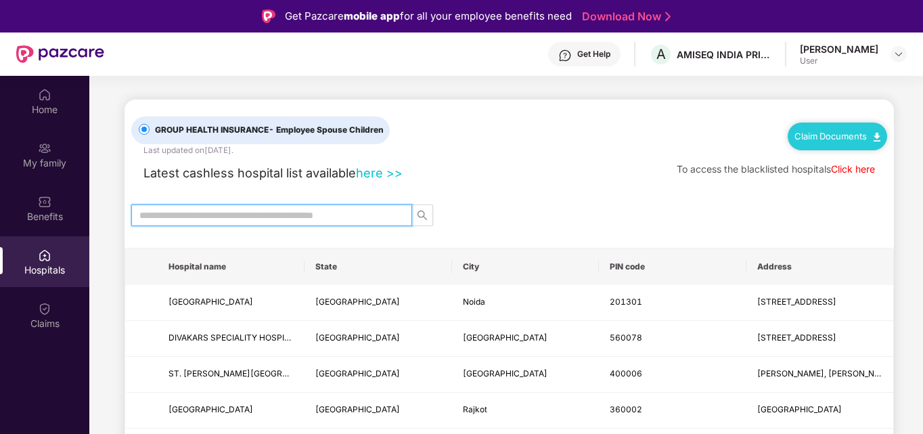
click at [324, 215] on input "text" at bounding box center [266, 215] width 254 height 15
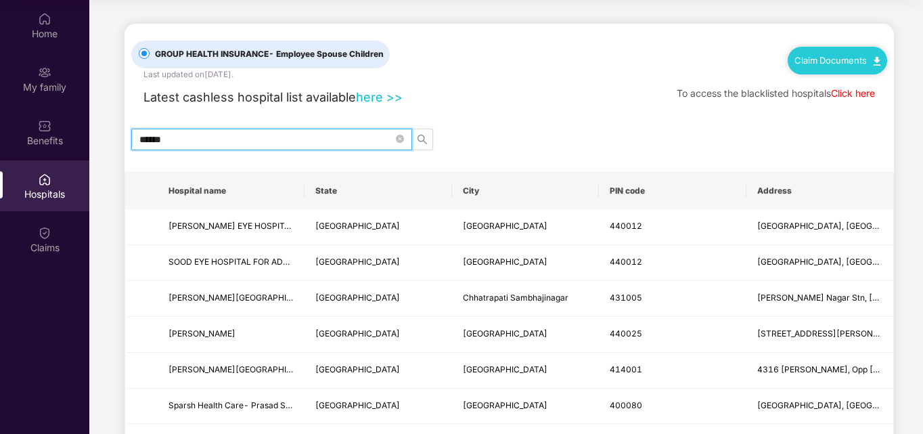
drag, startPoint x: 181, startPoint y: 137, endPoint x: 114, endPoint y: 138, distance: 67.7
click at [114, 138] on main "GROUP HEALTH INSURANCE - Employee Spouse Children Last updated on 13 Sep 2025 .…" at bounding box center [506, 291] width 834 height 582
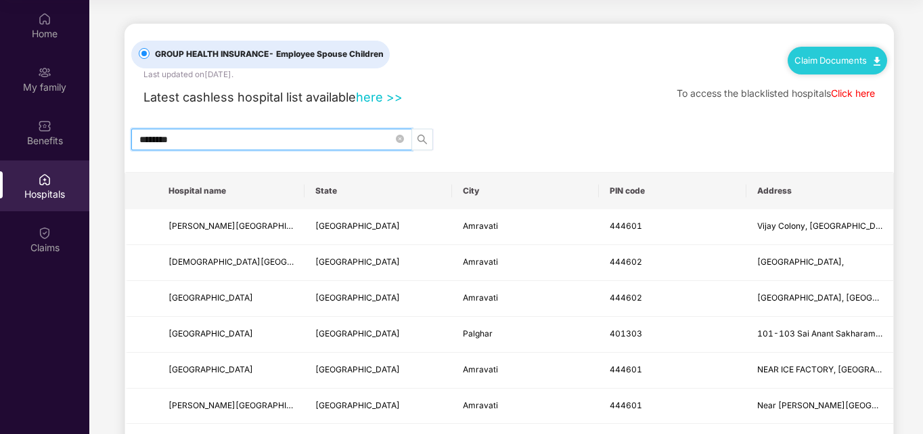
click at [424, 143] on icon "search" at bounding box center [422, 139] width 11 height 11
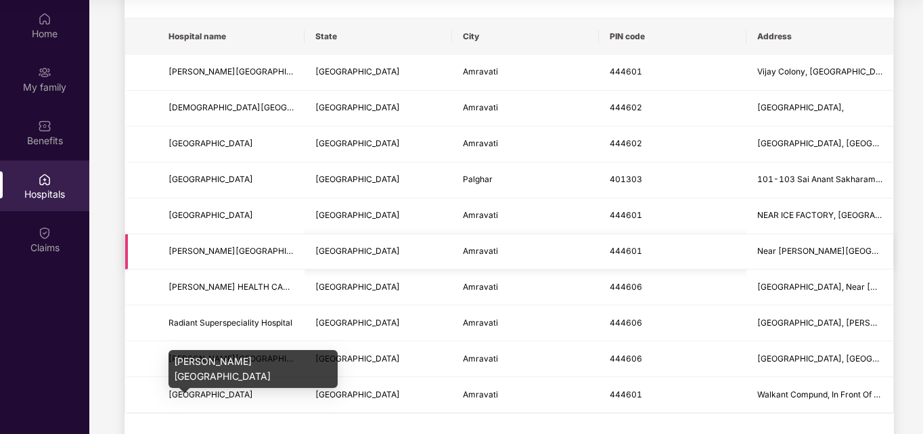
scroll to position [203, 0]
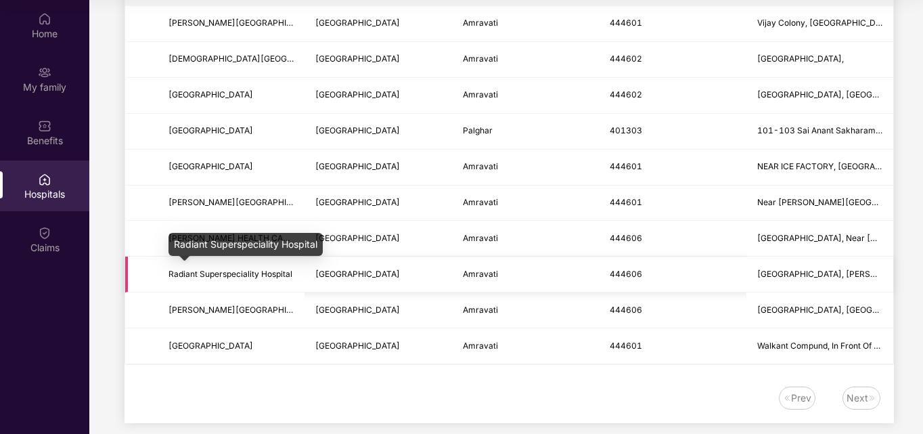
type input "********"
click at [260, 271] on span "Radiant Superspeciality Hospital" at bounding box center [231, 274] width 124 height 10
click at [262, 244] on div "Radiant Superspeciality Hospital" at bounding box center [246, 244] width 154 height 23
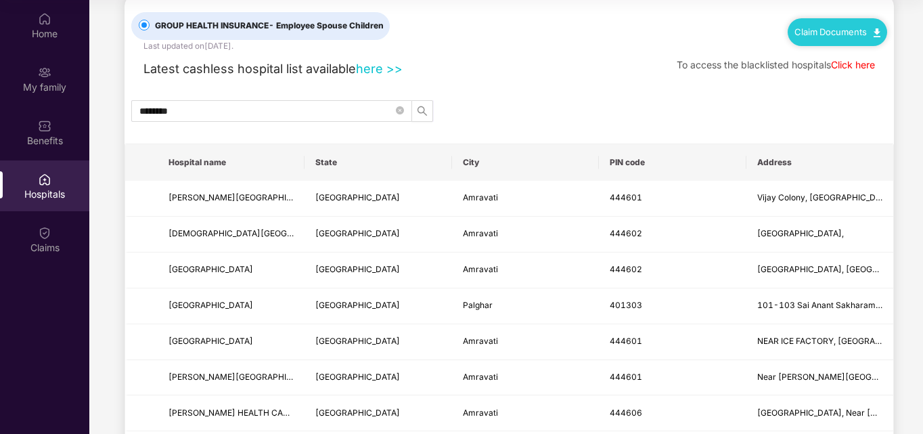
scroll to position [0, 0]
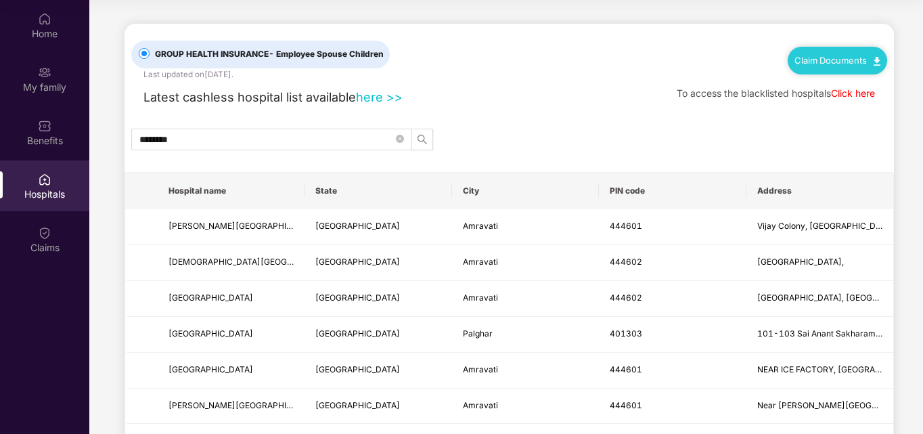
click at [391, 93] on link "here >>" at bounding box center [379, 96] width 47 height 15
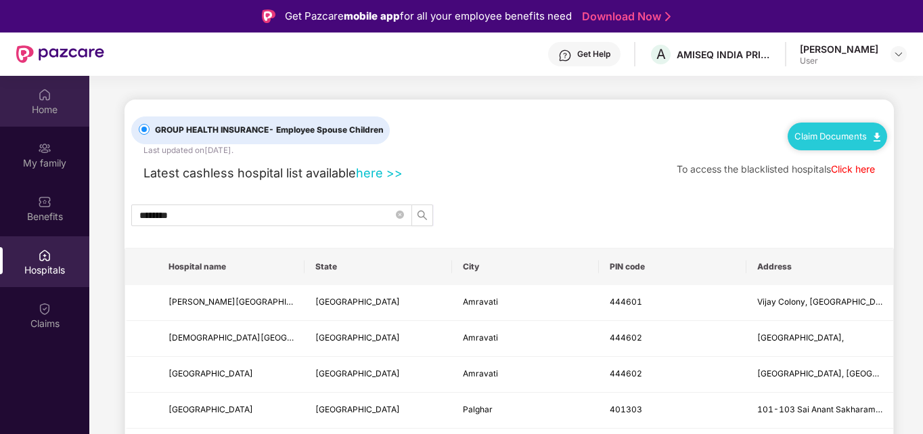
click at [48, 104] on div "Home" at bounding box center [44, 110] width 89 height 14
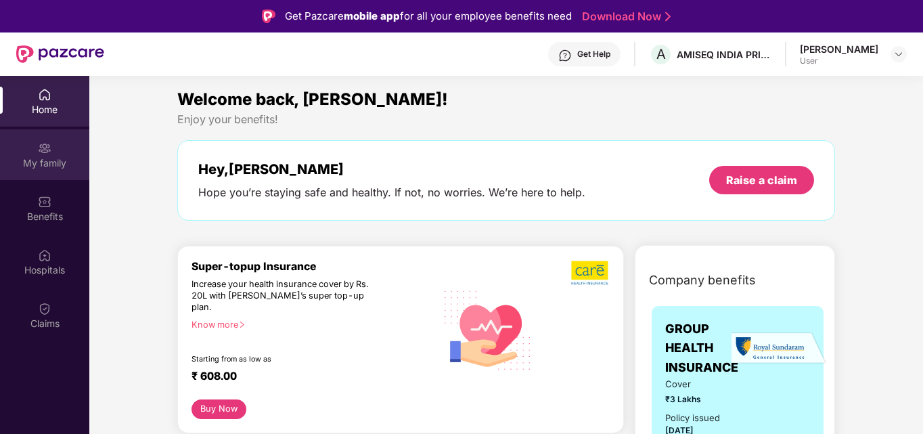
click at [47, 152] on img at bounding box center [45, 148] width 14 height 14
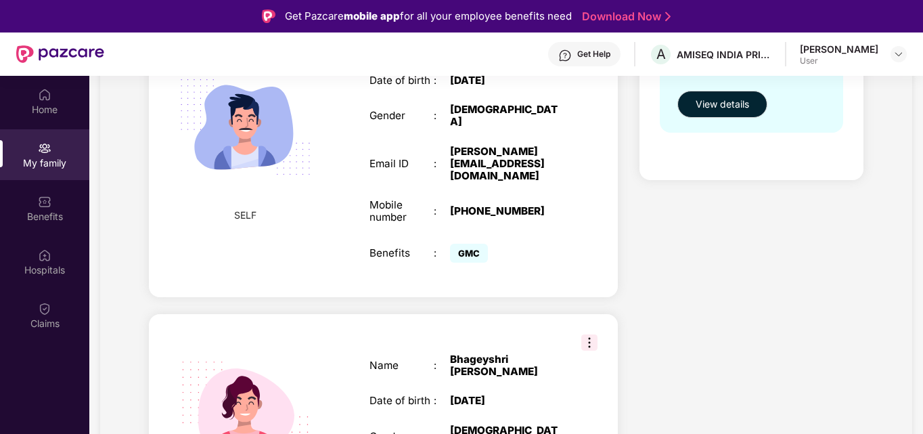
scroll to position [17, 0]
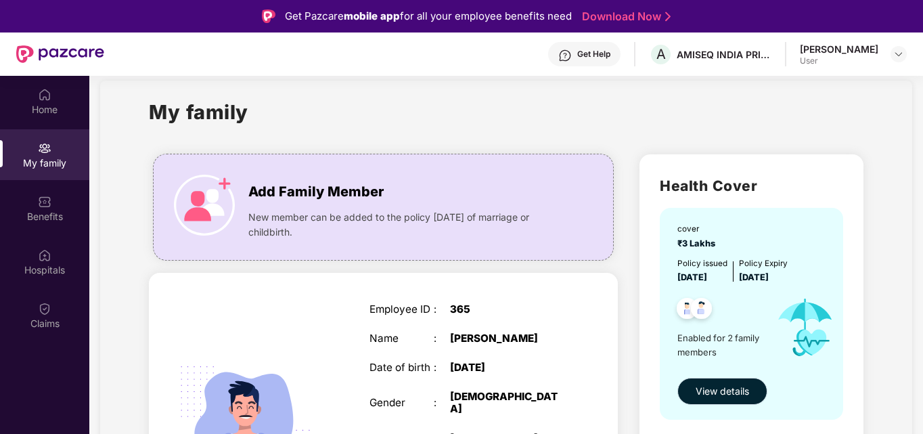
click at [719, 393] on span "View details" at bounding box center [722, 391] width 53 height 15
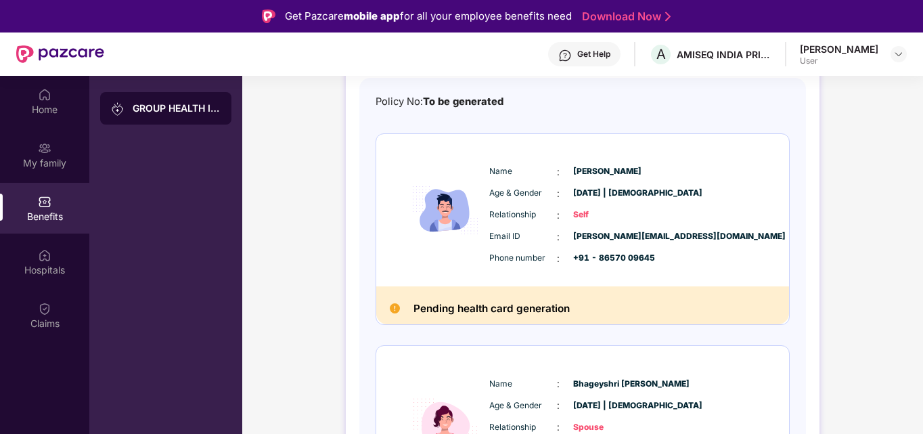
scroll to position [135, 0]
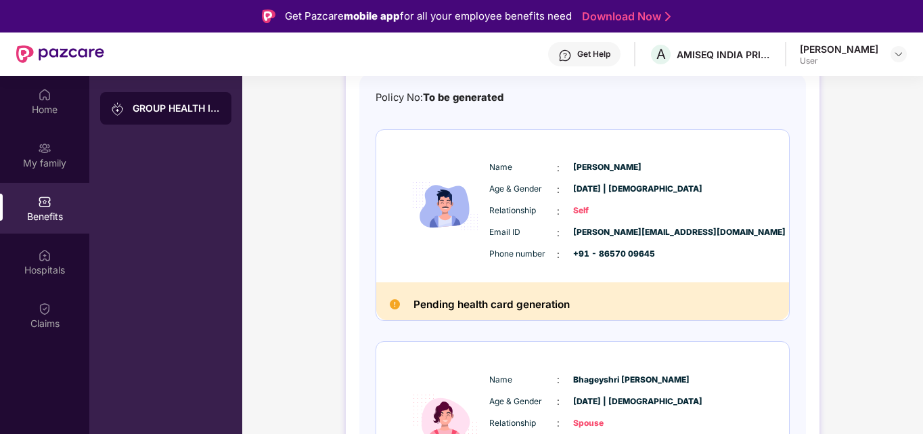
click at [494, 307] on h2 "Pending health card generation" at bounding box center [492, 305] width 156 height 18
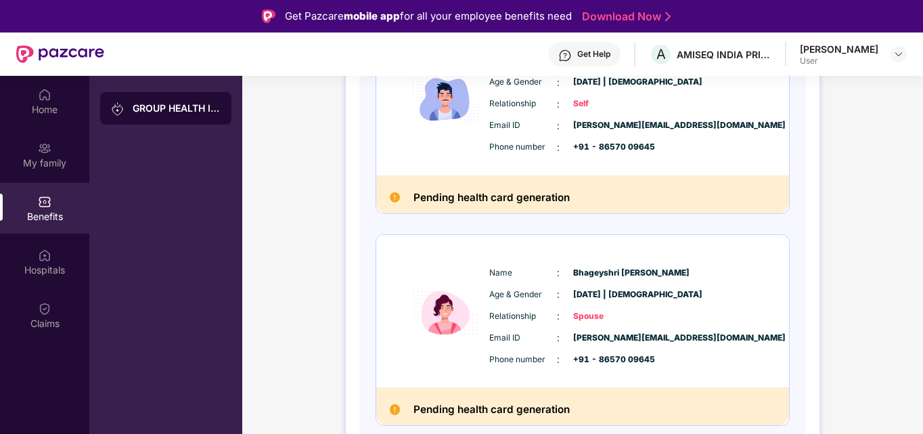
click at [493, 410] on h2 "Pending health card generation" at bounding box center [492, 410] width 156 height 18
click at [897, 26] on div "Get Pazcare mobile app for all your employee benefits need Download Now" at bounding box center [461, 16] width 923 height 32
click at [896, 56] on img at bounding box center [899, 54] width 11 height 11
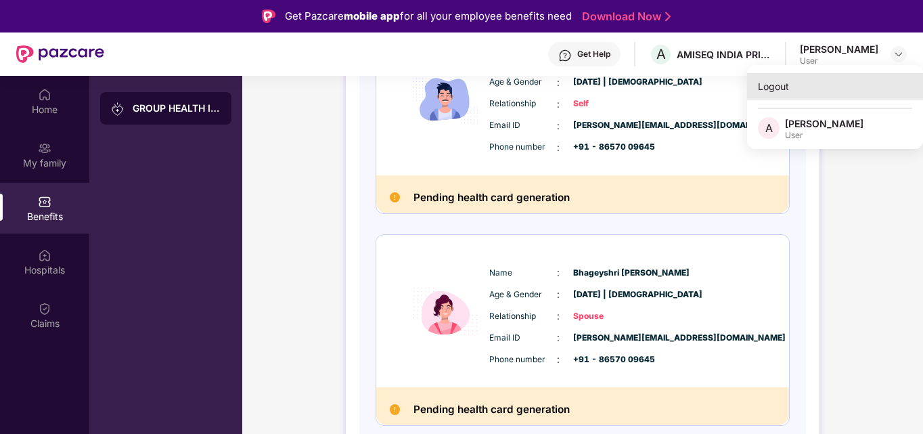
click at [803, 86] on div "Logout" at bounding box center [835, 86] width 176 height 26
